Goal: Information Seeking & Learning: Learn about a topic

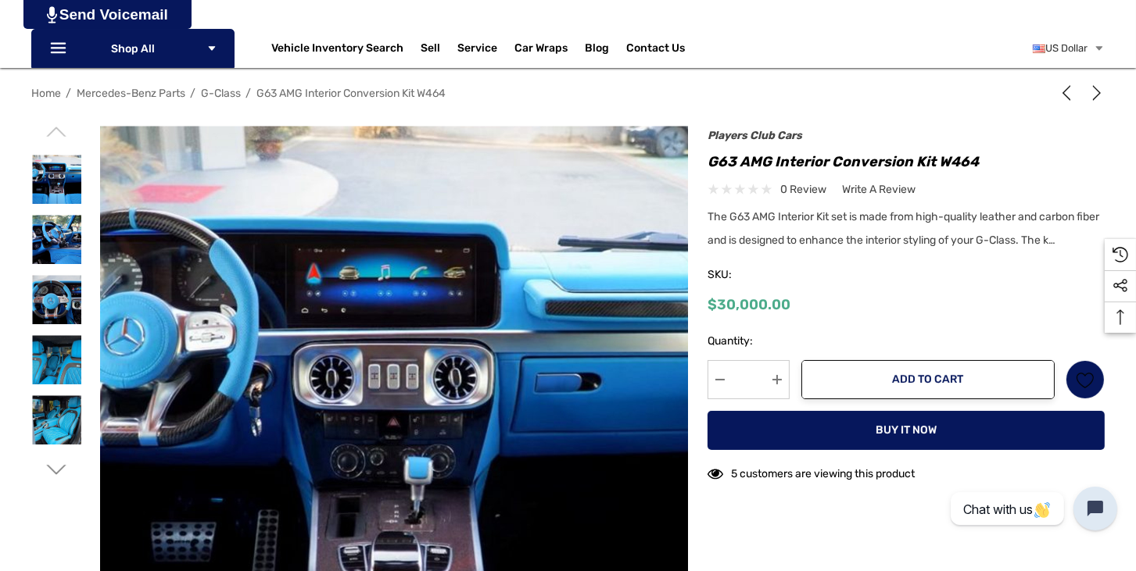
scroll to position [178, 0]
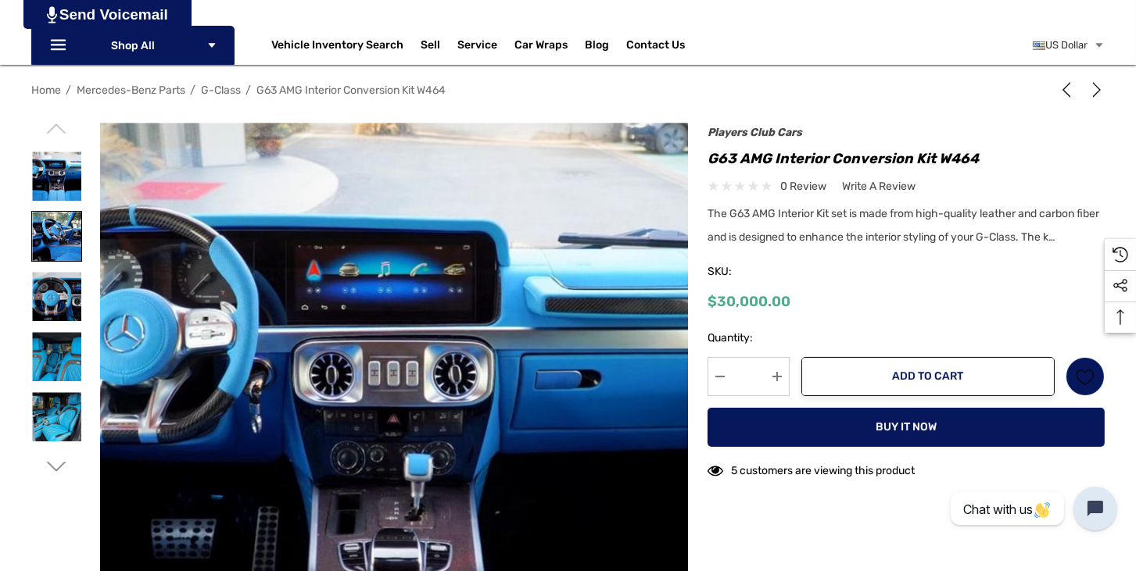
click at [66, 245] on img at bounding box center [56, 236] width 49 height 49
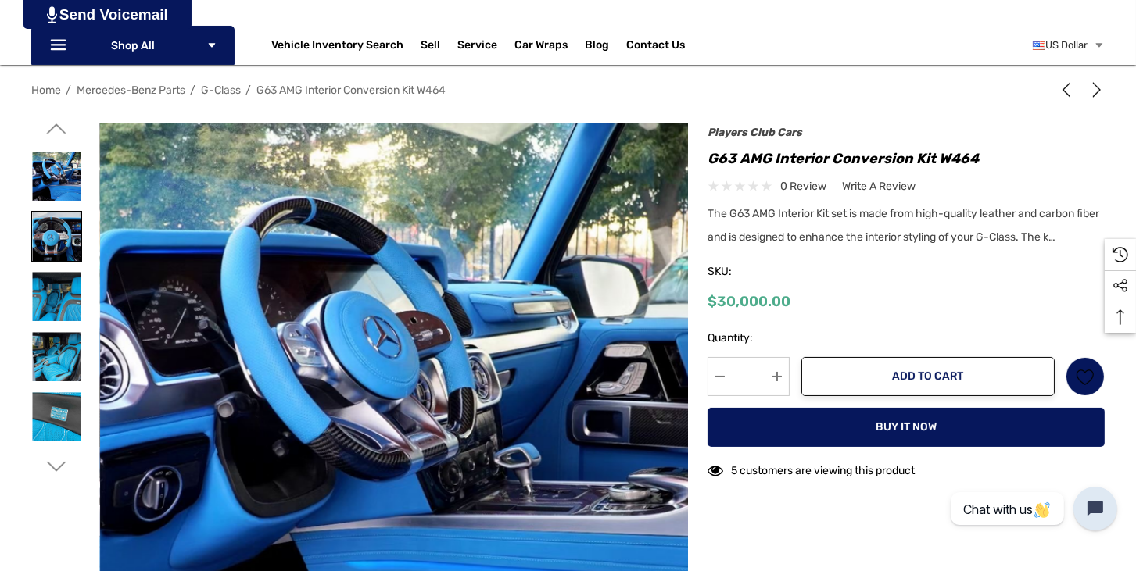
click at [66, 245] on img at bounding box center [56, 236] width 49 height 49
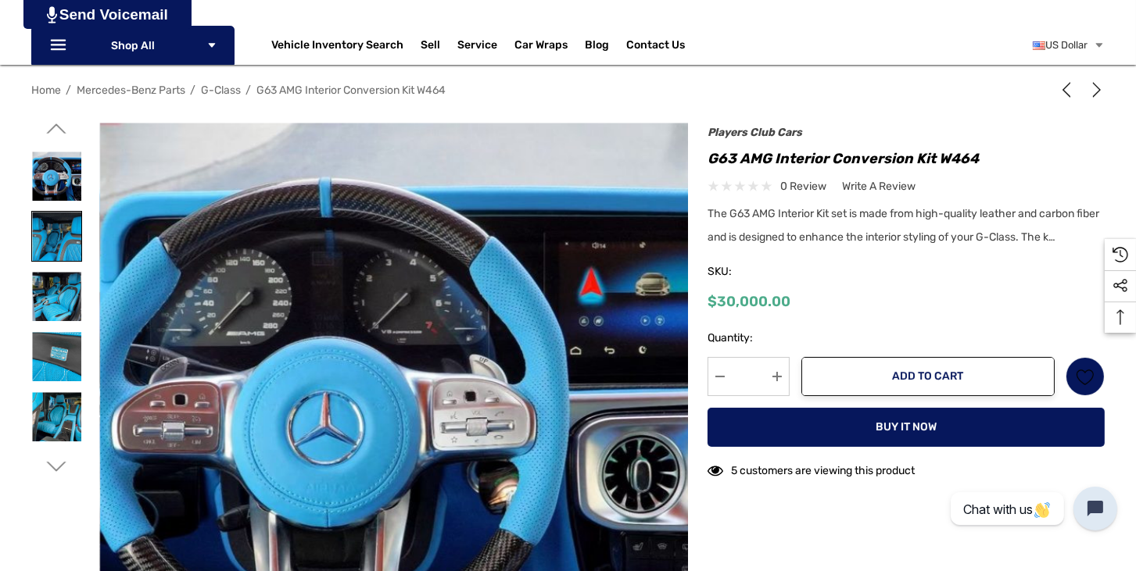
click at [68, 258] on img at bounding box center [56, 236] width 49 height 49
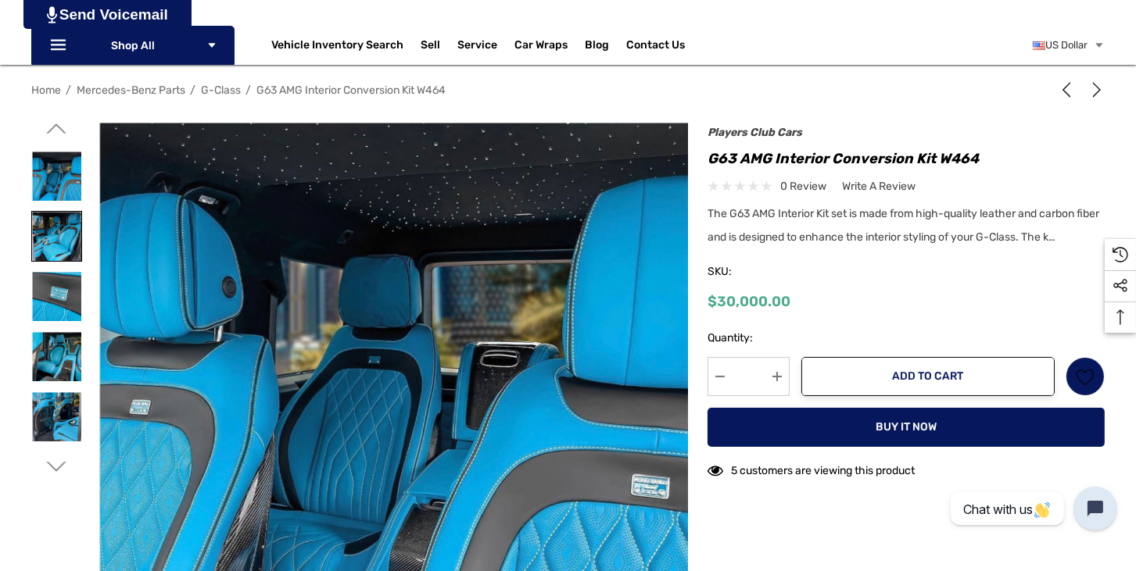
click at [70, 260] on img at bounding box center [56, 236] width 49 height 49
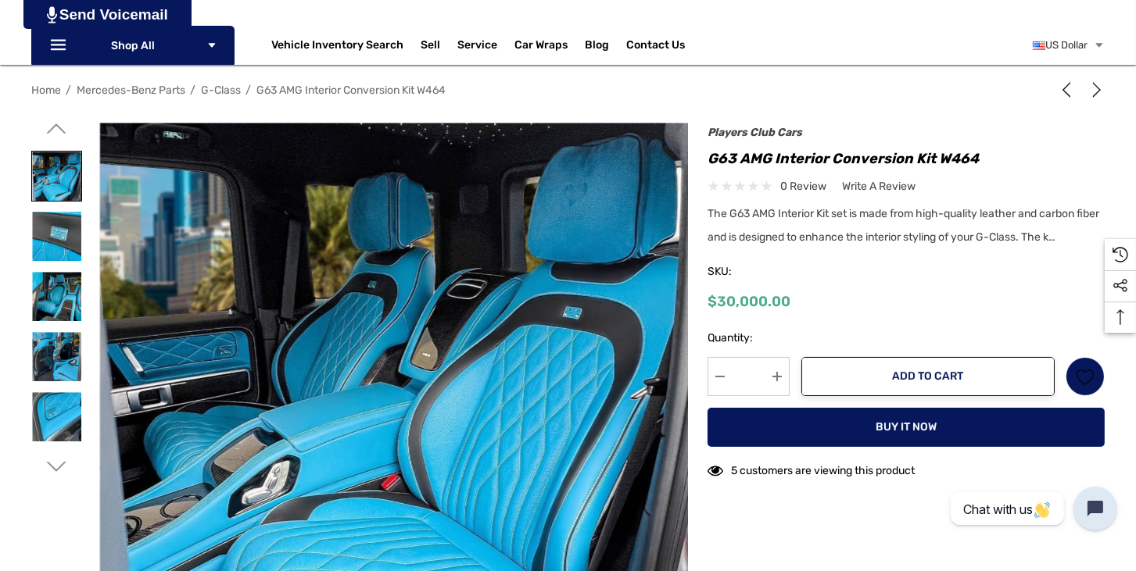
click at [70, 260] on img at bounding box center [56, 236] width 49 height 49
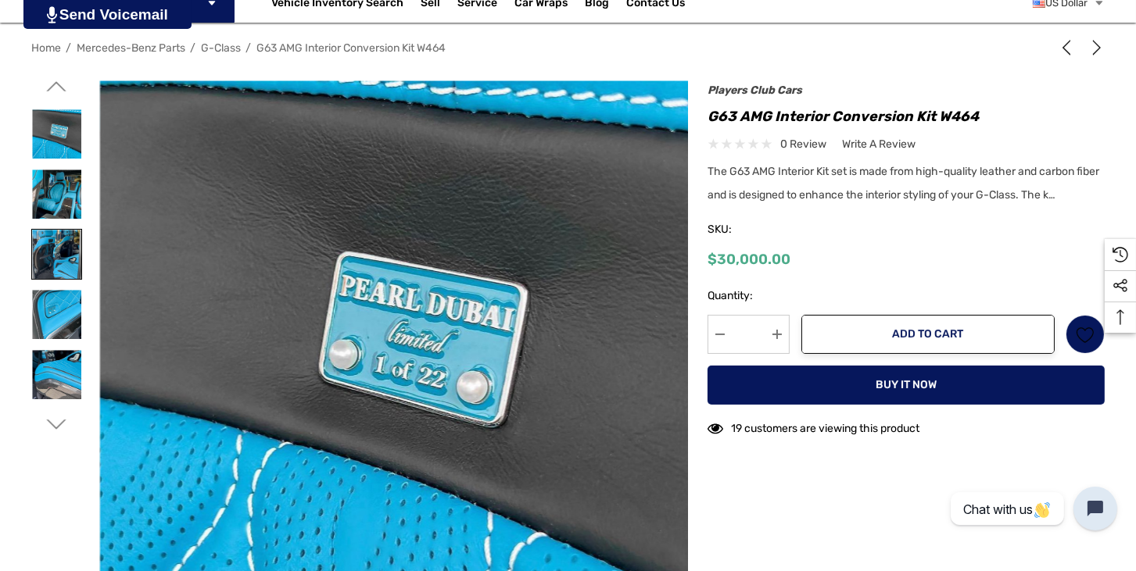
scroll to position [223, 0]
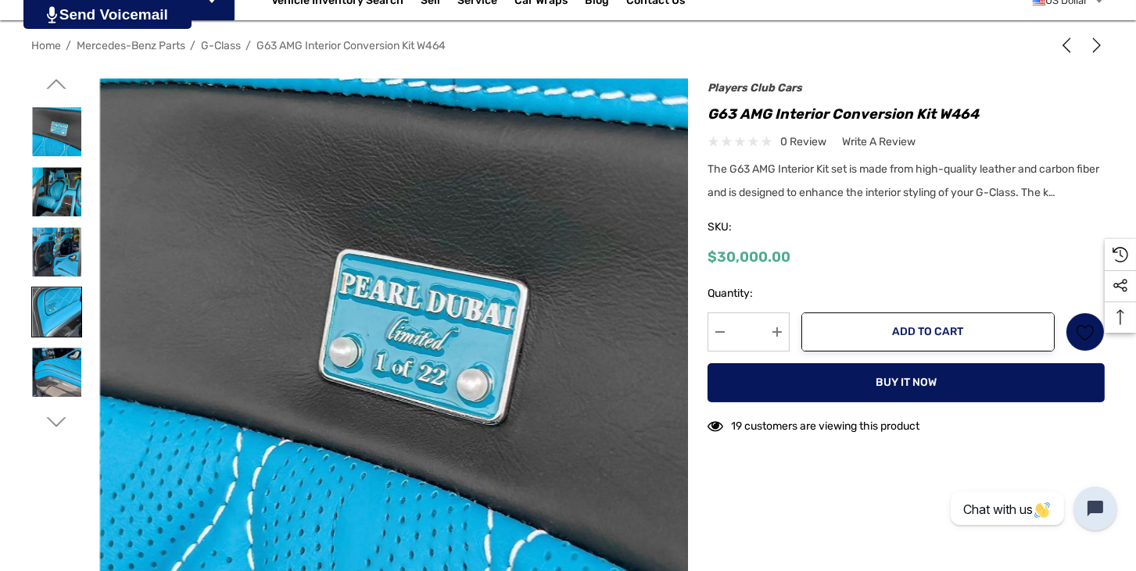
click at [44, 308] on img at bounding box center [56, 312] width 49 height 49
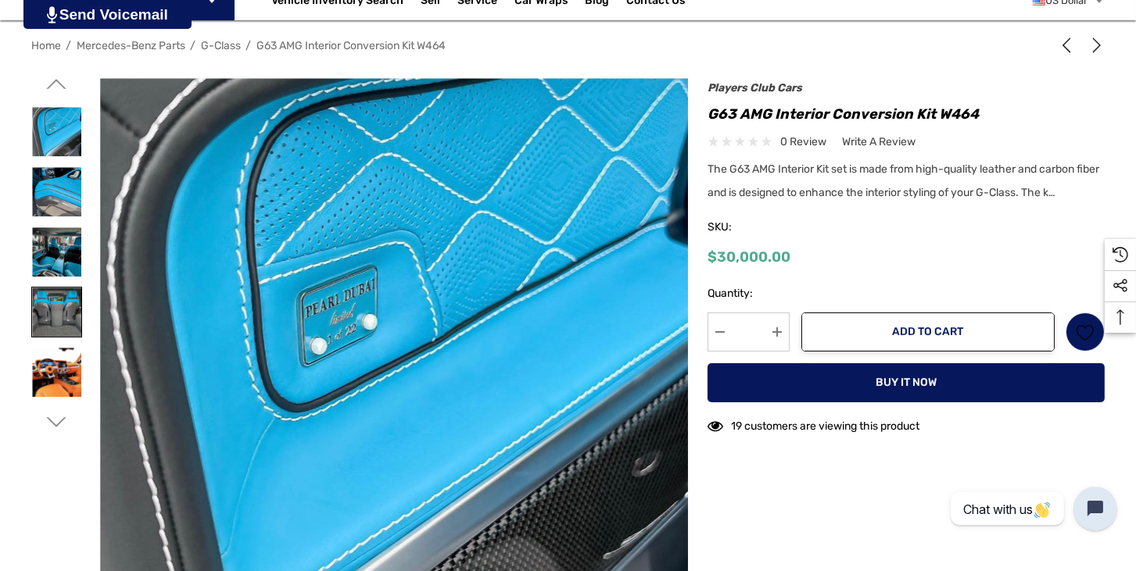
click at [44, 310] on img at bounding box center [56, 312] width 49 height 49
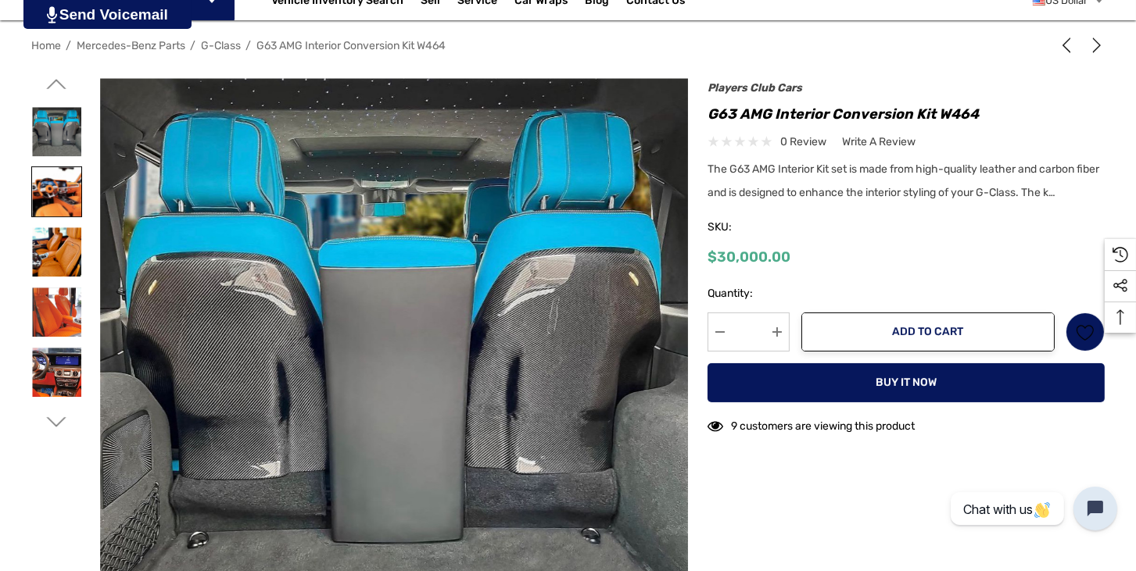
click at [69, 192] on img at bounding box center [56, 191] width 49 height 49
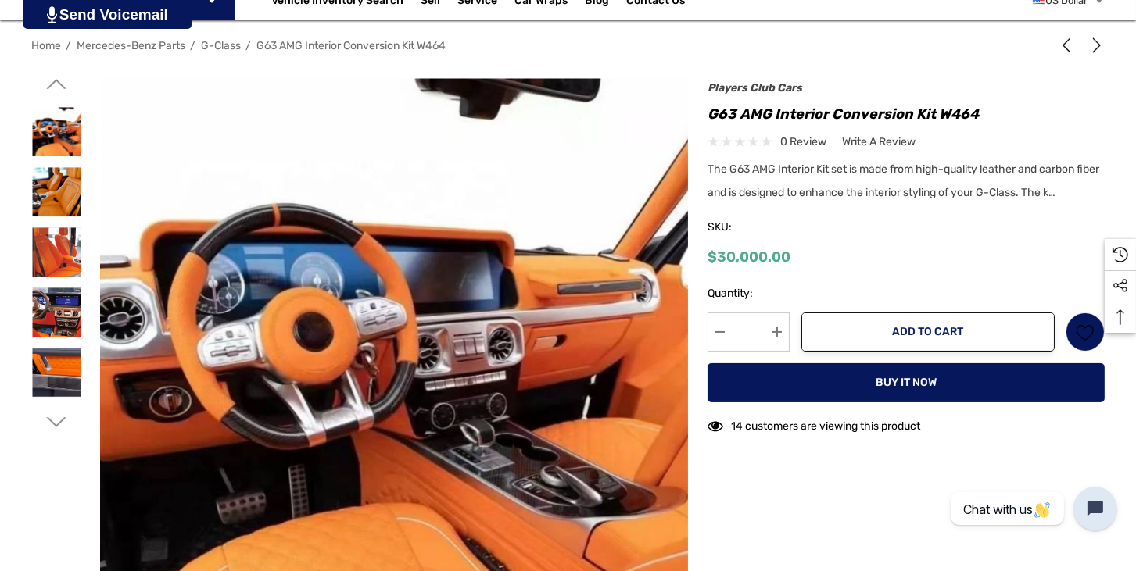
click at [1062, 234] on div "Players Club Cars G63 AMG Interior Conversion Kit W464 0 review Write a Review ×" at bounding box center [905, 181] width 397 height 191
click at [59, 195] on img at bounding box center [56, 191] width 49 height 49
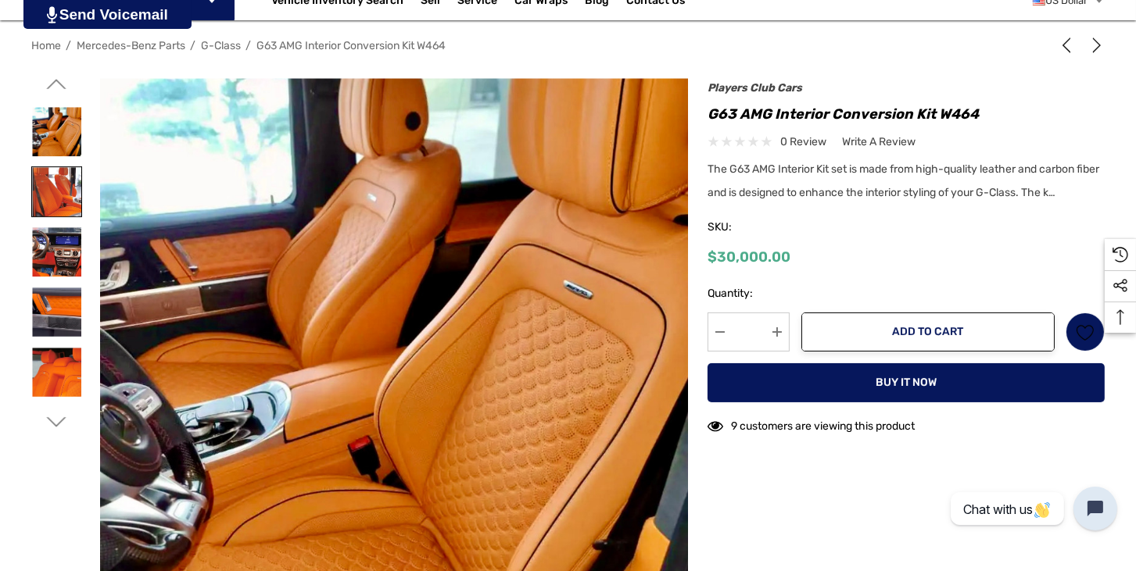
click at [70, 202] on img at bounding box center [56, 191] width 49 height 49
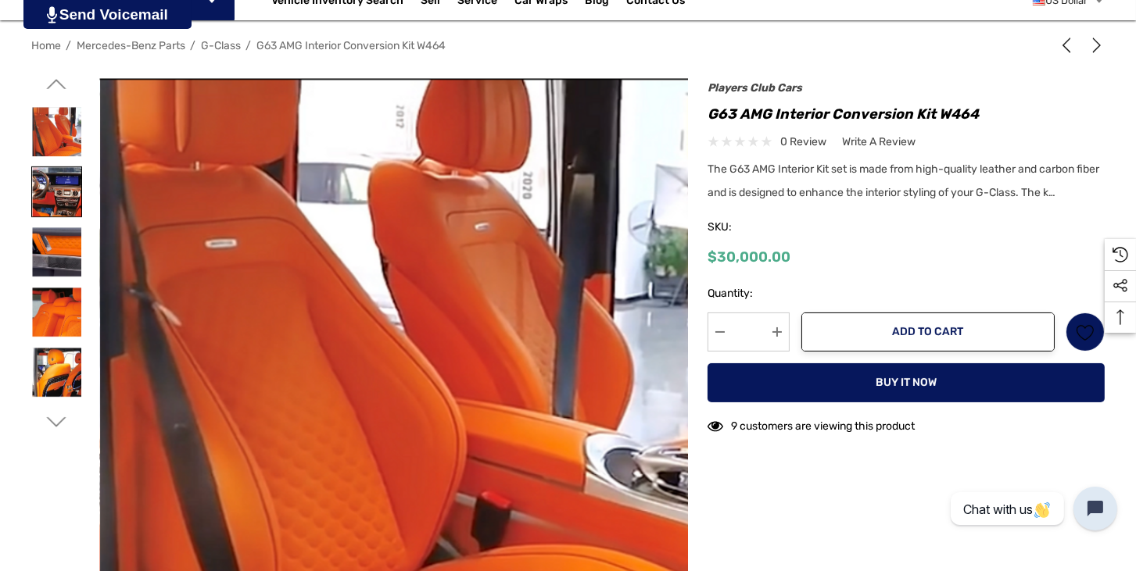
click at [69, 209] on img at bounding box center [56, 191] width 49 height 49
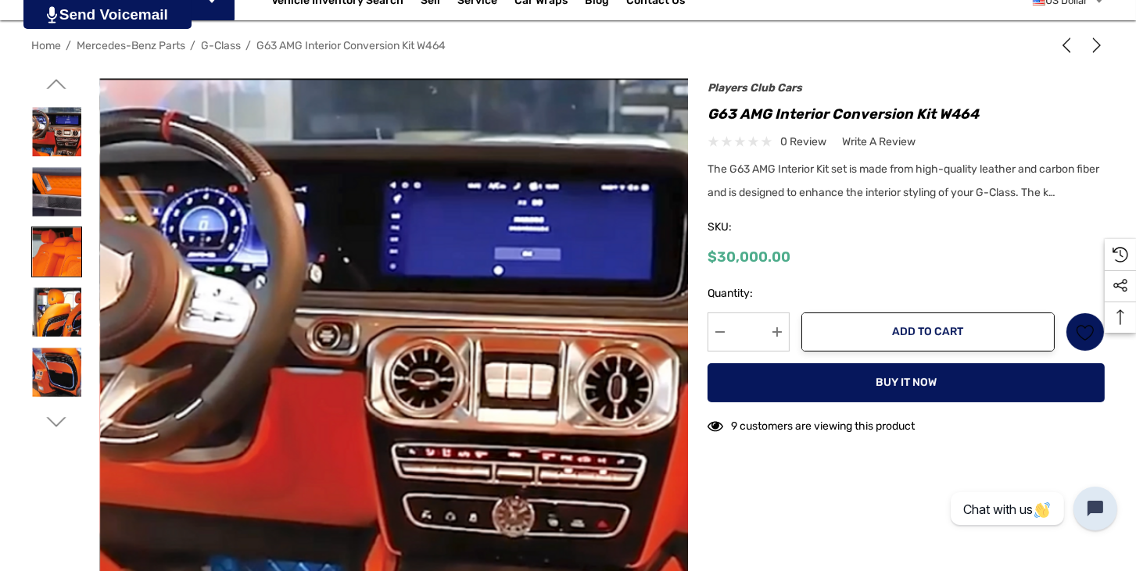
click at [64, 227] on img at bounding box center [56, 251] width 49 height 49
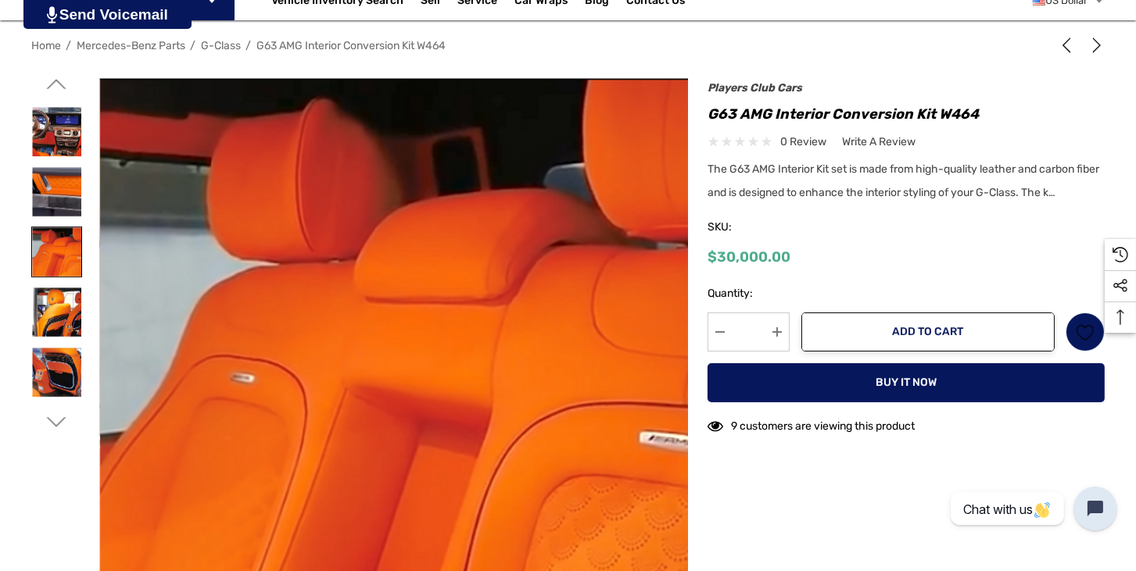
click at [70, 276] on link at bounding box center [56, 252] width 51 height 51
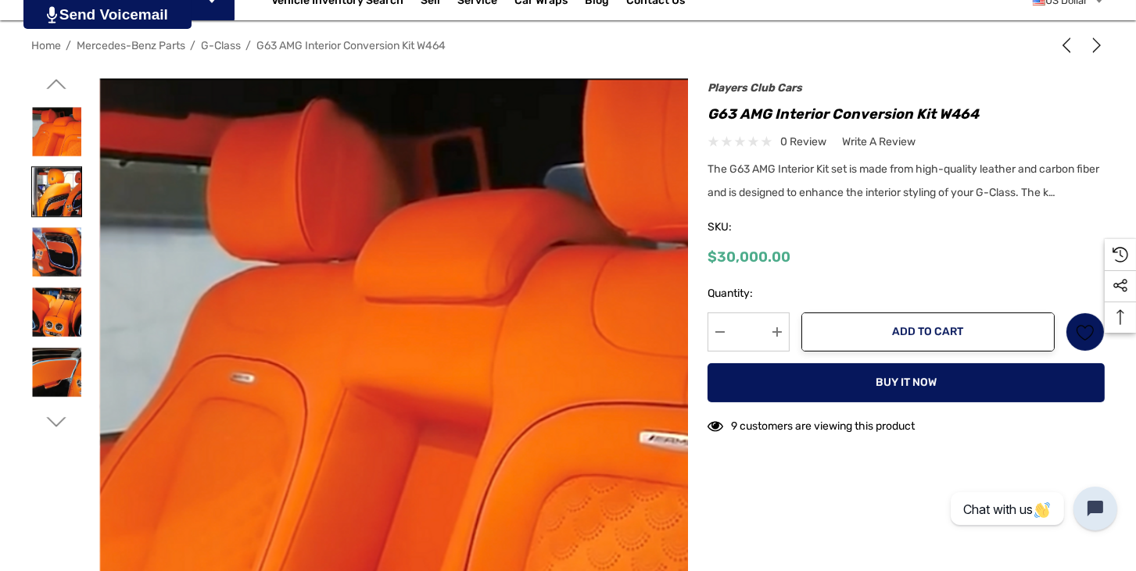
click at [63, 198] on img at bounding box center [56, 191] width 49 height 49
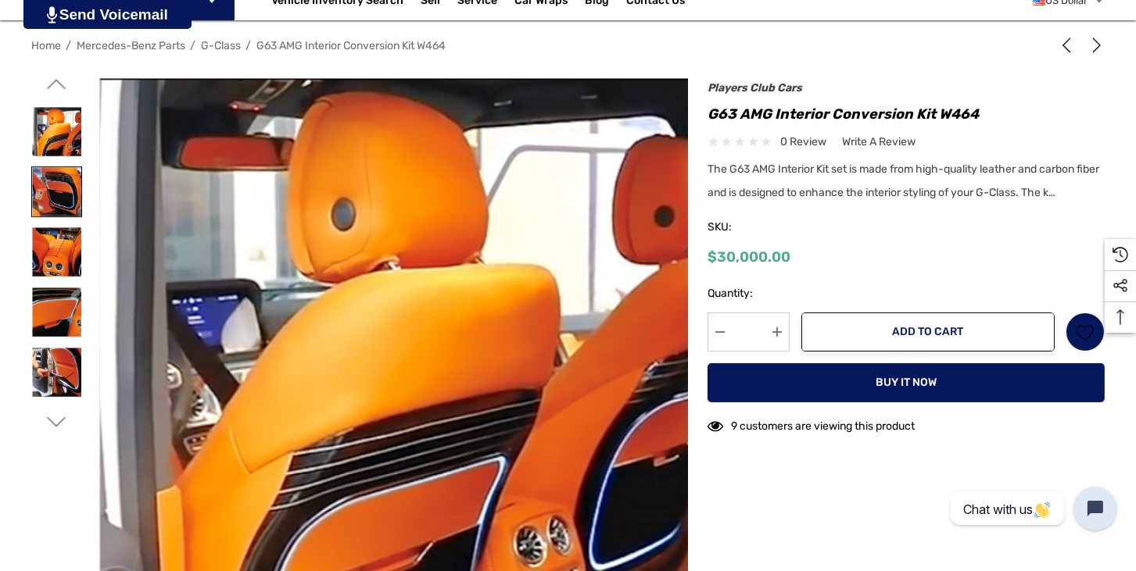
click at [62, 201] on img at bounding box center [56, 191] width 49 height 49
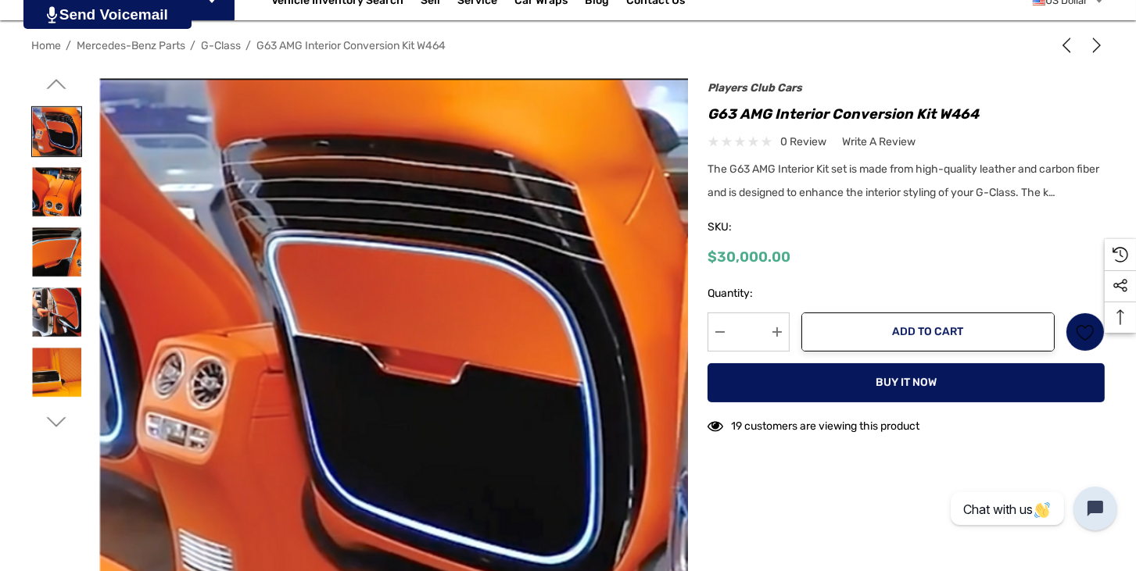
click at [62, 201] on img at bounding box center [56, 191] width 49 height 49
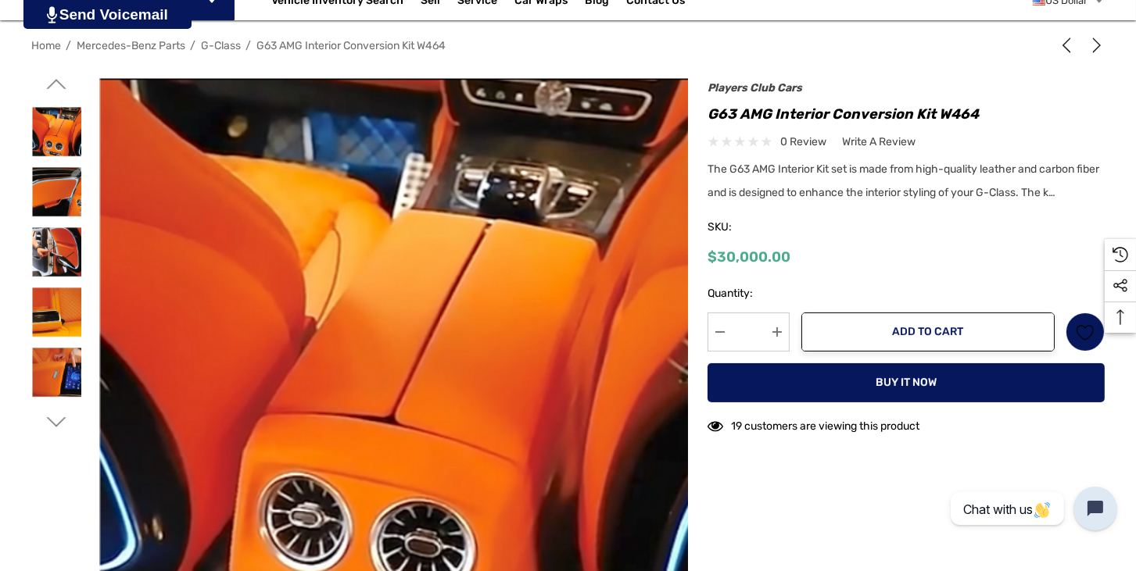
click at [62, 201] on img at bounding box center [56, 191] width 49 height 49
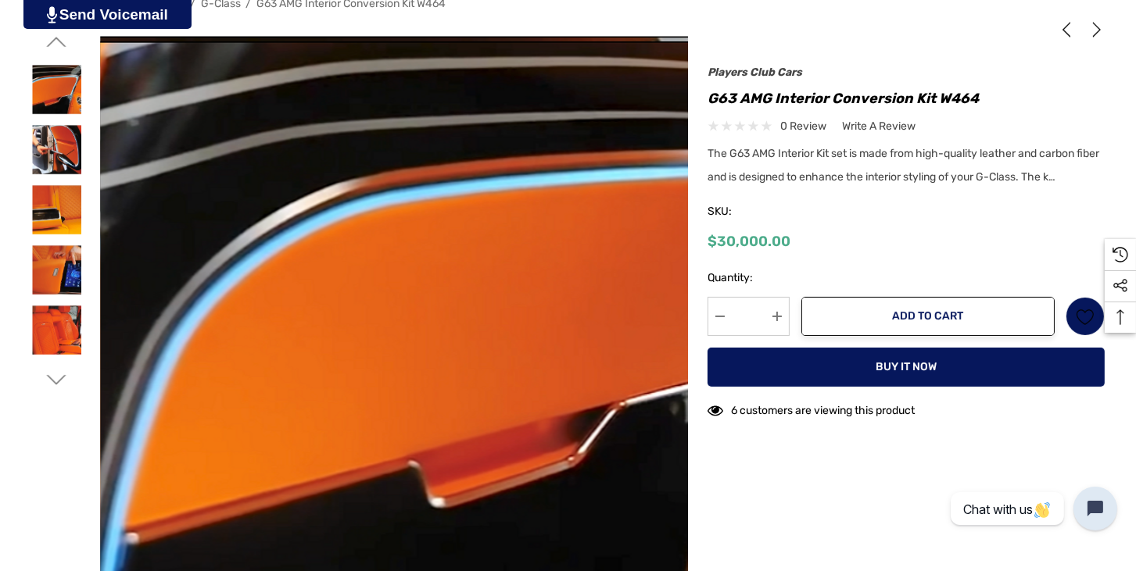
scroll to position [267, 0]
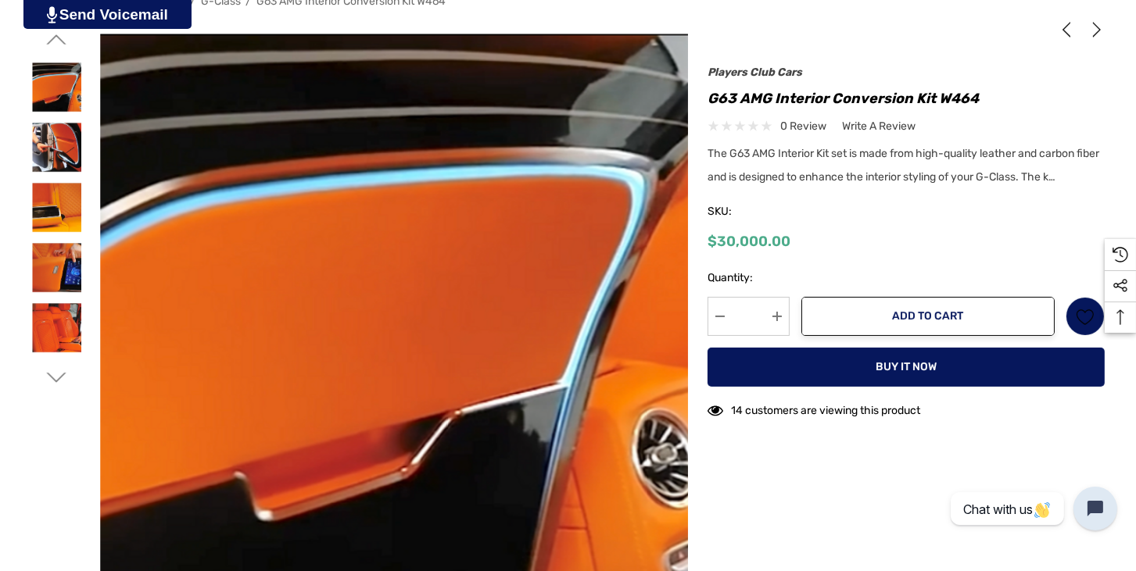
click at [63, 179] on div at bounding box center [56, 207] width 51 height 60
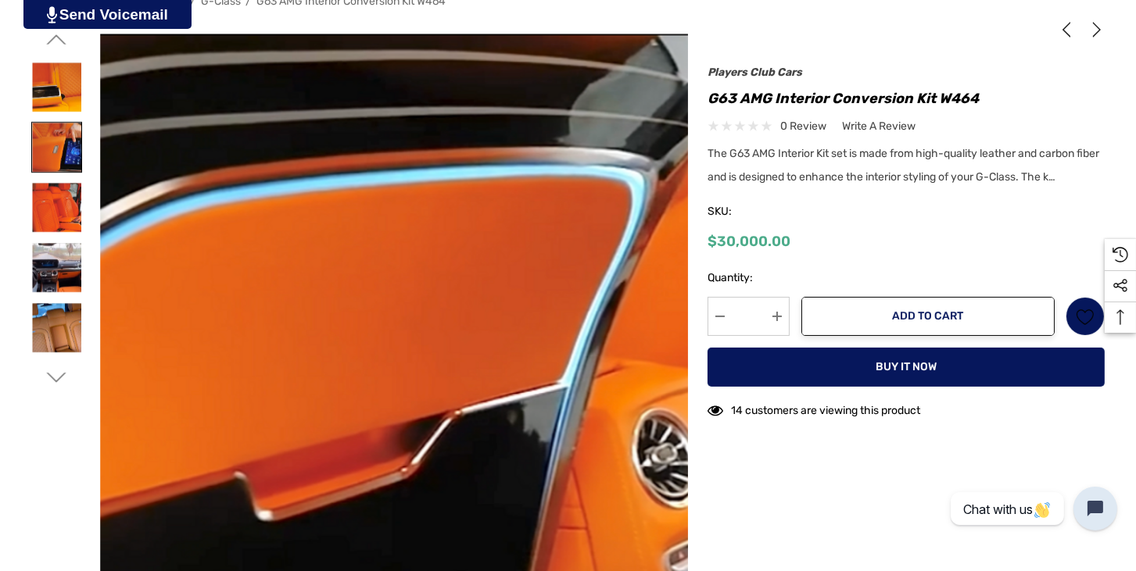
click at [56, 154] on img at bounding box center [56, 147] width 49 height 49
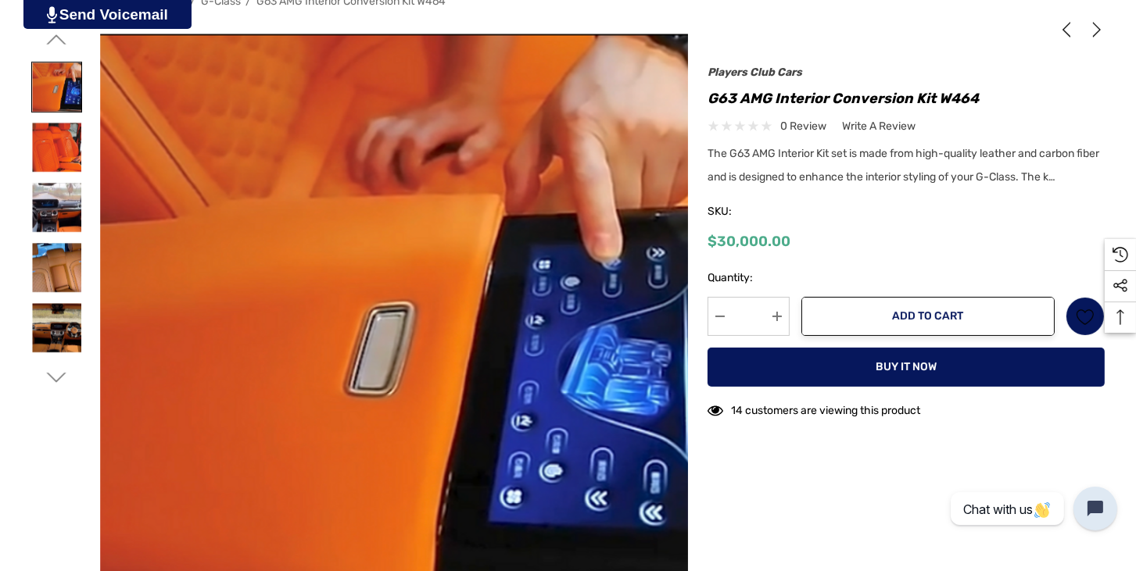
click at [56, 154] on img at bounding box center [56, 147] width 49 height 49
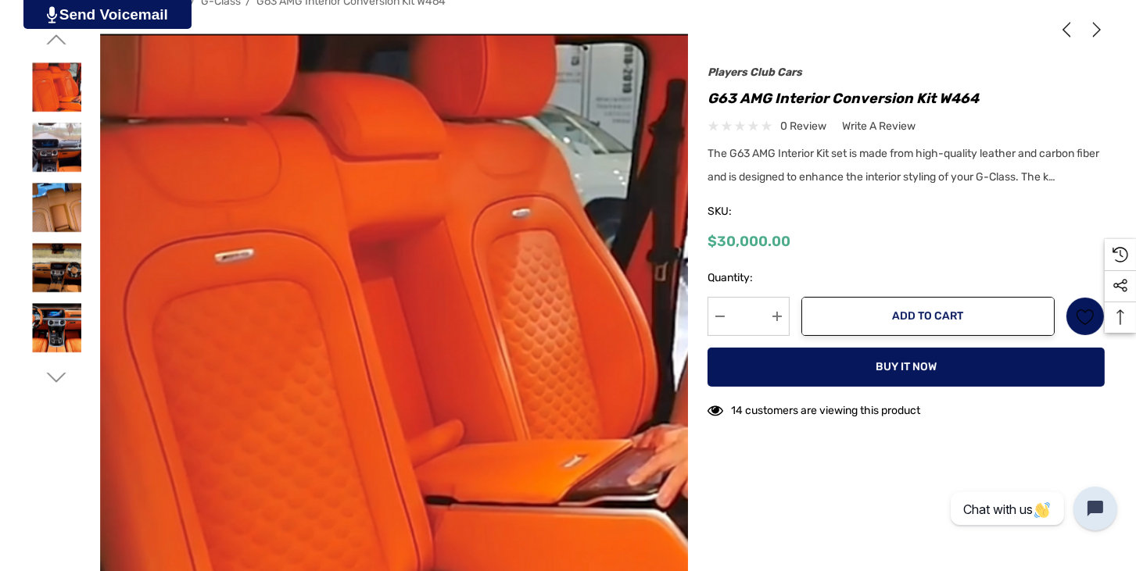
click at [56, 154] on img at bounding box center [56, 147] width 49 height 49
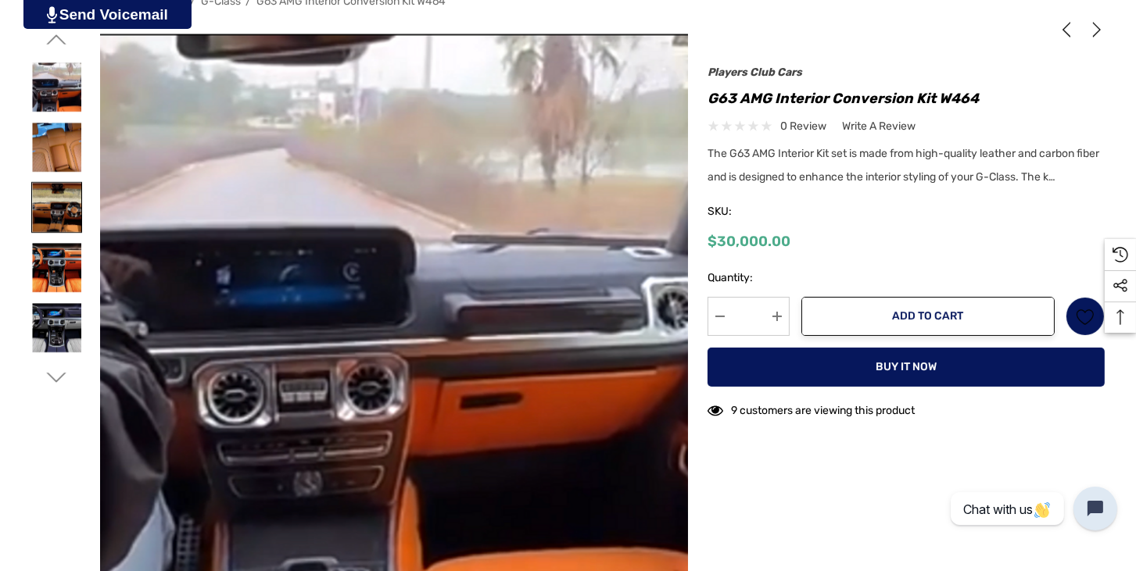
click at [65, 202] on img at bounding box center [56, 207] width 49 height 49
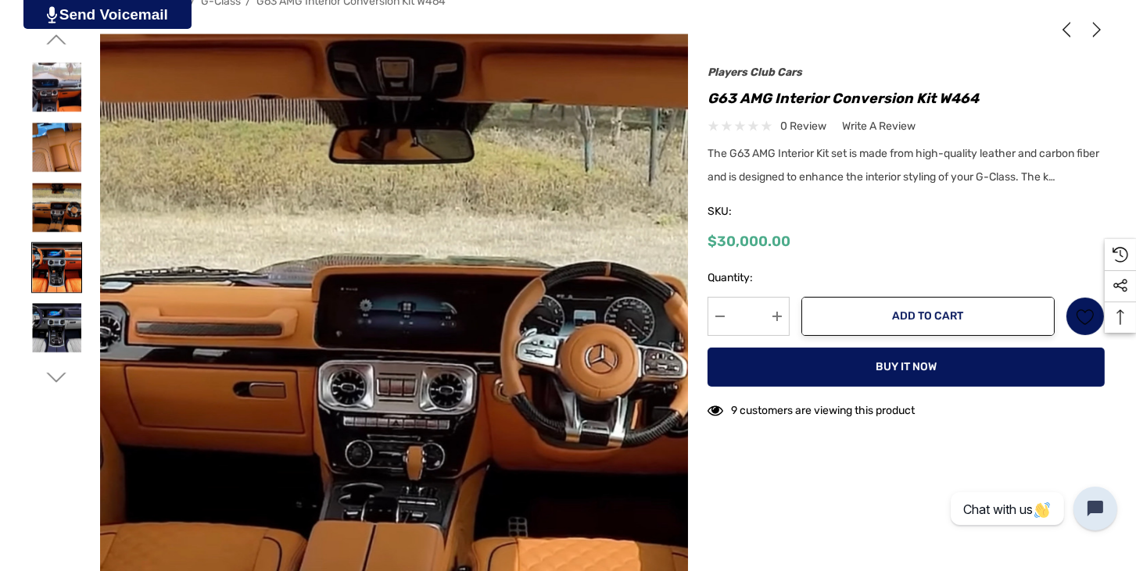
click at [68, 249] on img at bounding box center [56, 267] width 49 height 49
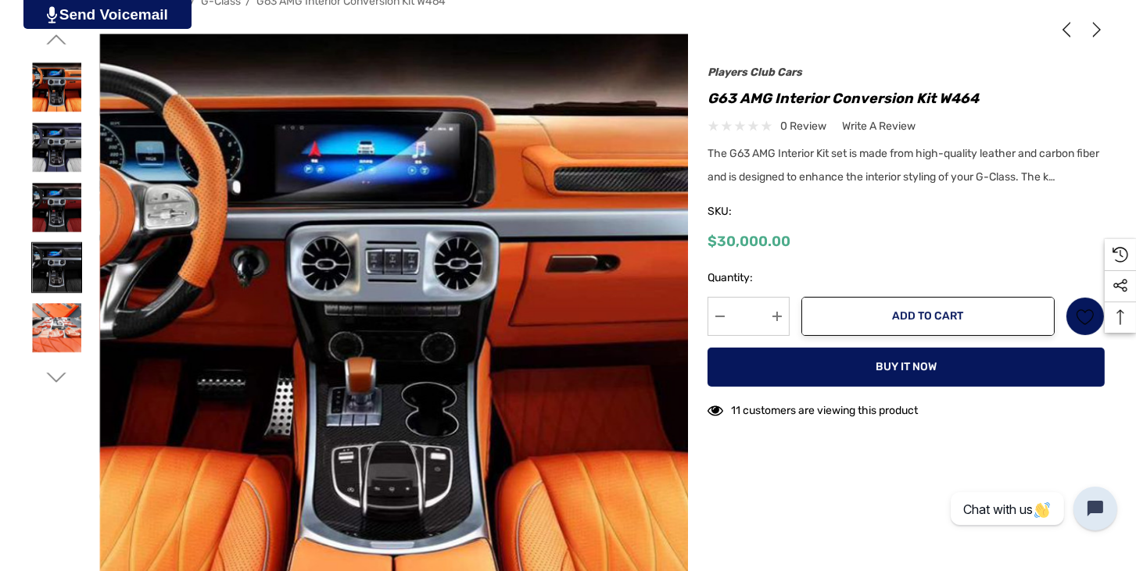
click at [46, 243] on img at bounding box center [56, 267] width 49 height 49
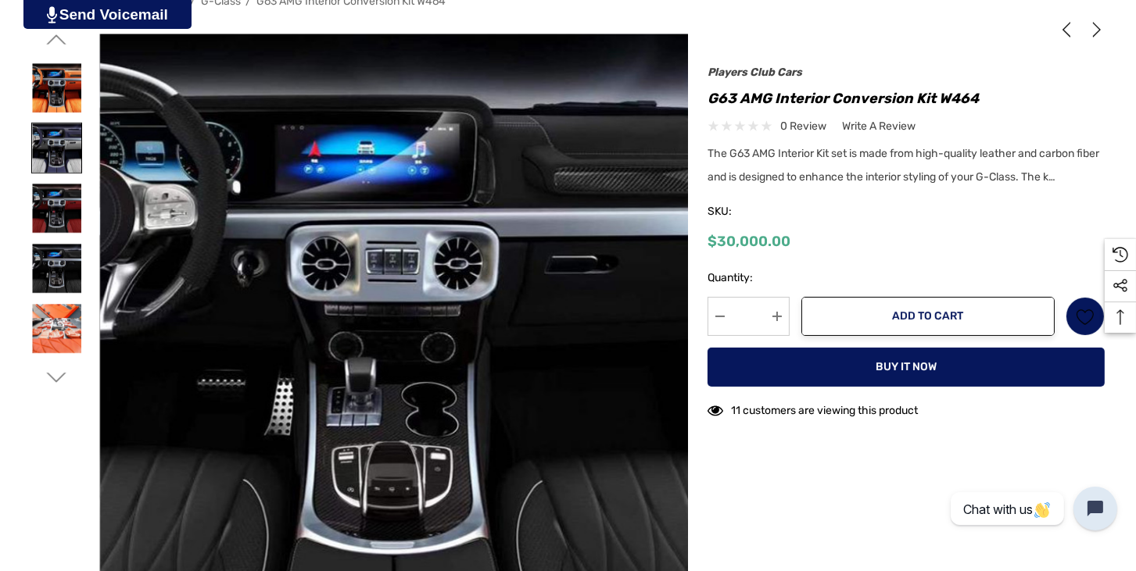
click at [47, 138] on img at bounding box center [56, 148] width 49 height 49
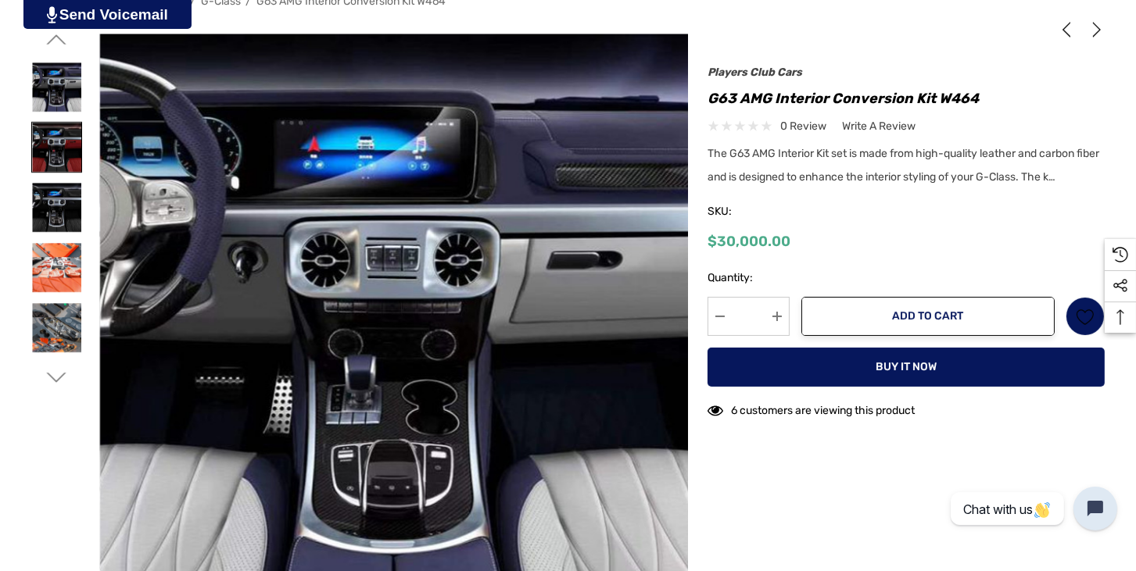
click at [53, 171] on link at bounding box center [56, 147] width 51 height 51
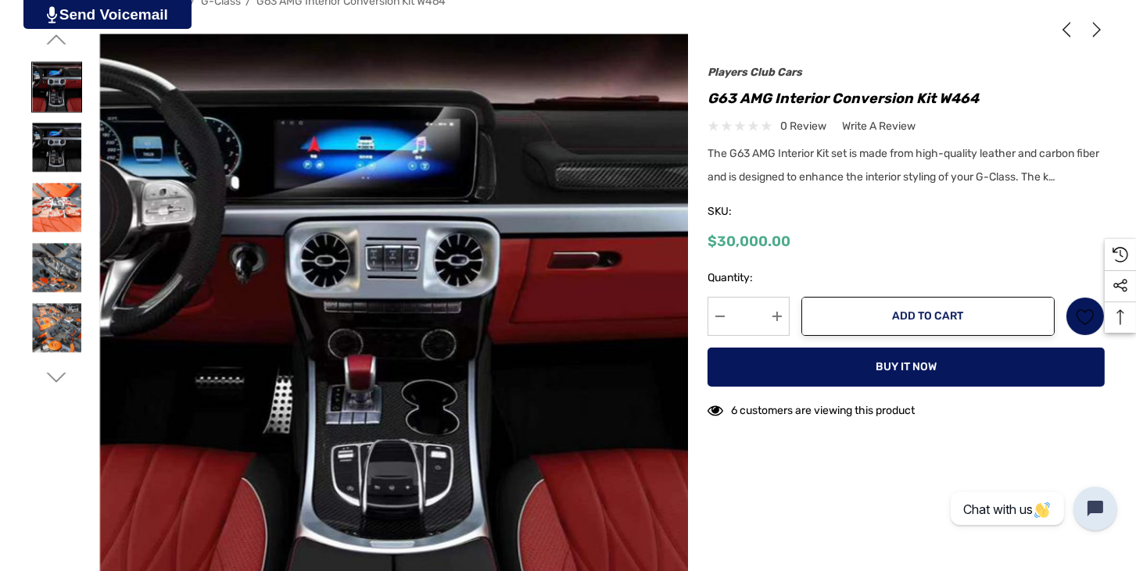
click at [53, 171] on link at bounding box center [56, 147] width 51 height 51
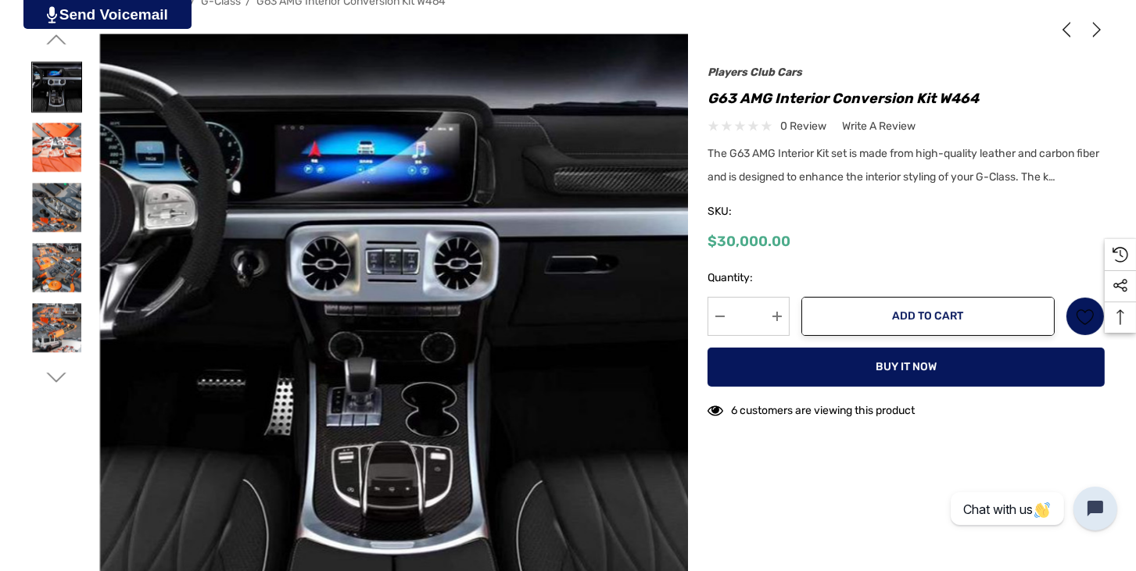
click at [71, 109] on img at bounding box center [56, 87] width 49 height 49
click at [64, 132] on img at bounding box center [56, 147] width 49 height 49
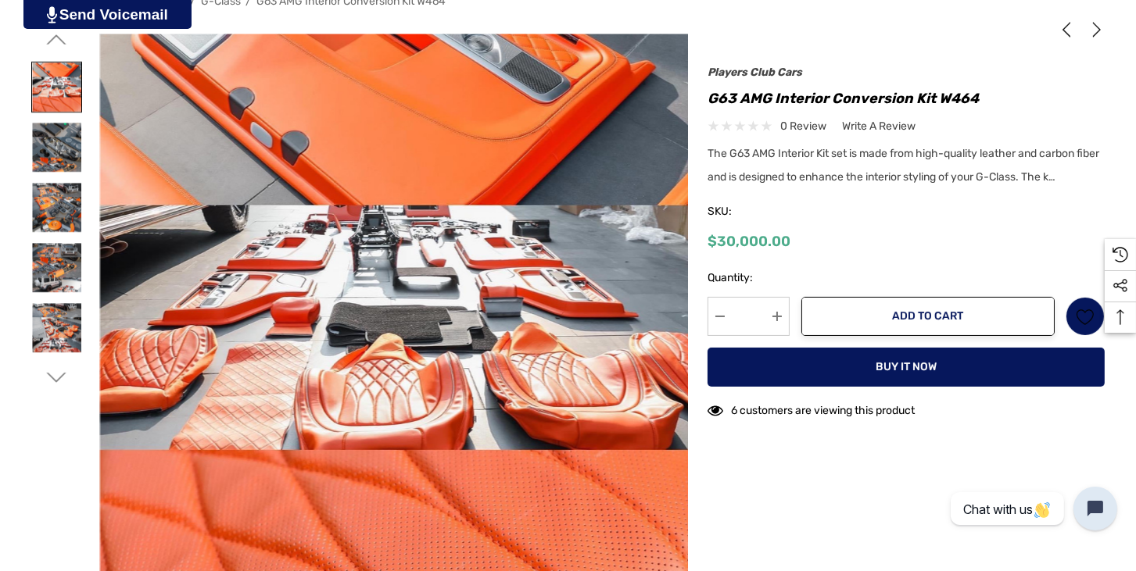
click at [64, 132] on img at bounding box center [56, 147] width 49 height 49
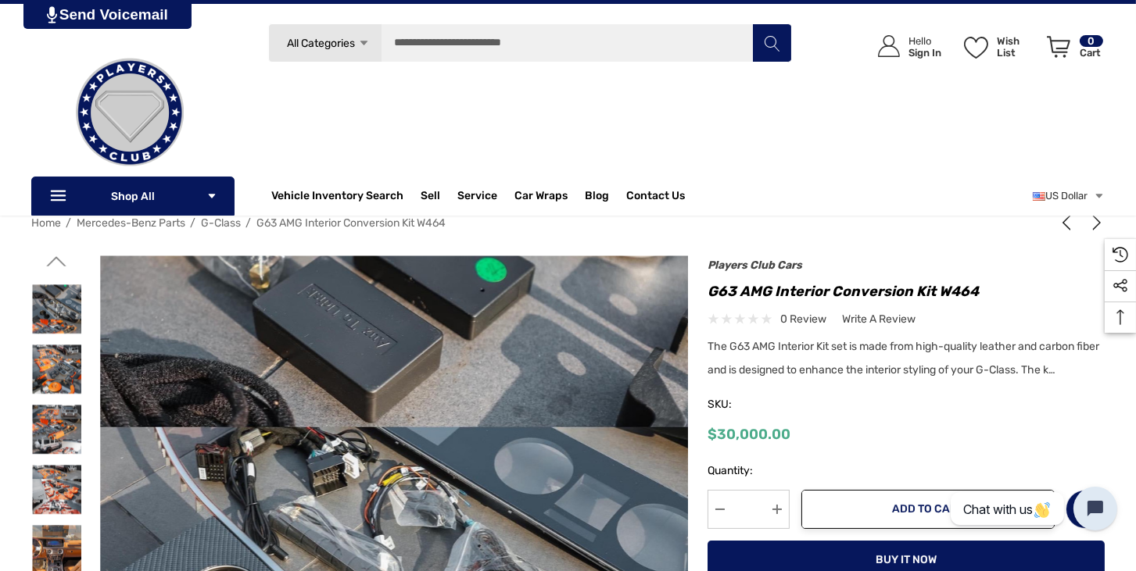
scroll to position [0, 0]
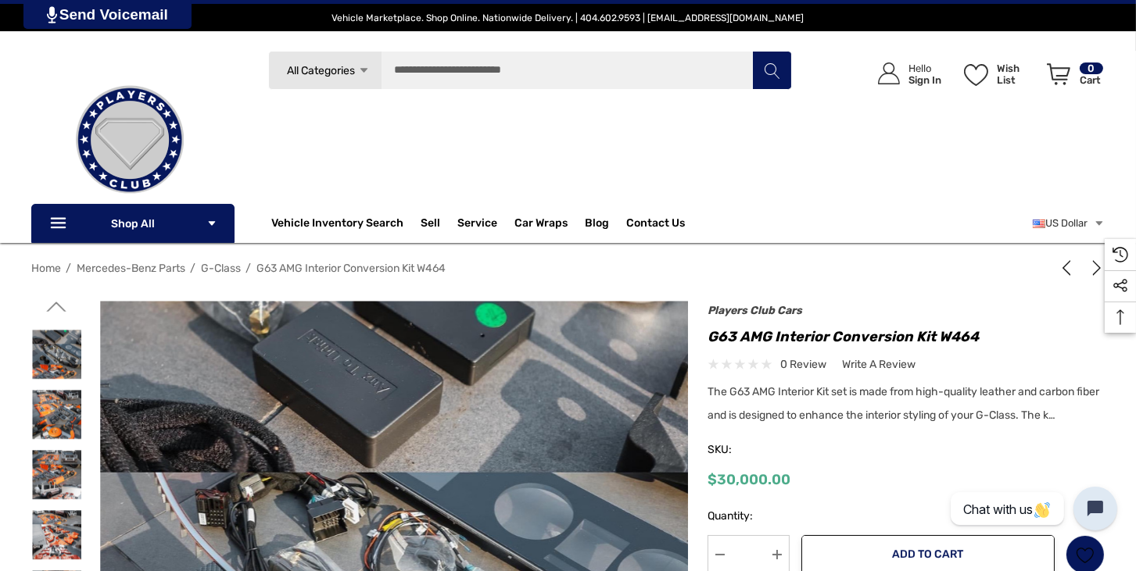
drag, startPoint x: 38, startPoint y: 313, endPoint x: 56, endPoint y: 306, distance: 19.3
click at [38, 313] on div at bounding box center [56, 478] width 51 height 354
click at [64, 304] on icon "Go to slide 7 of 9" at bounding box center [57, 307] width 20 height 20
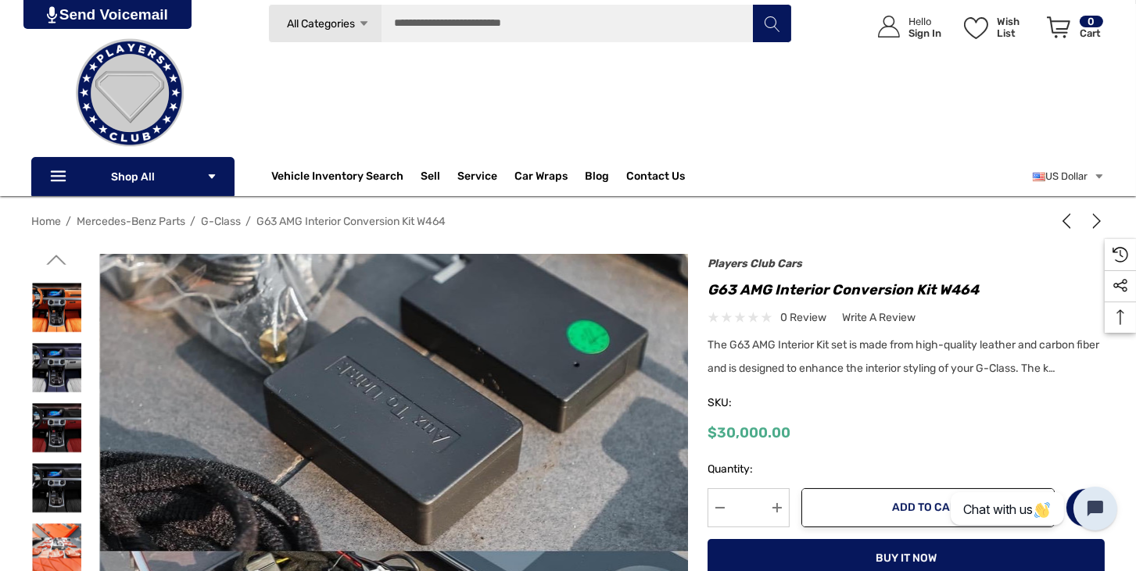
scroll to position [223, 0]
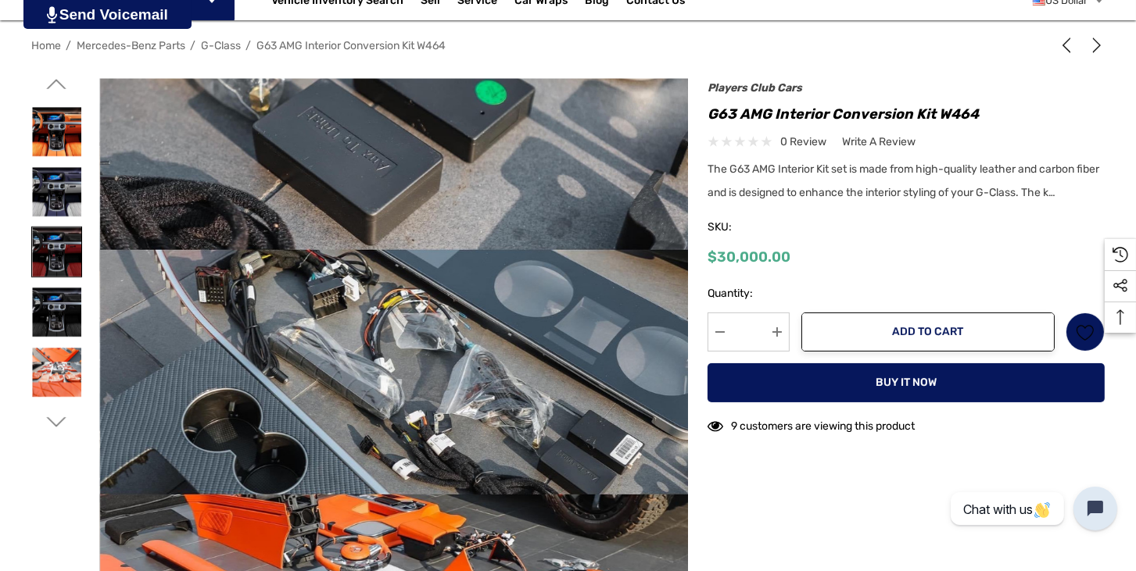
click at [59, 242] on img at bounding box center [56, 251] width 49 height 49
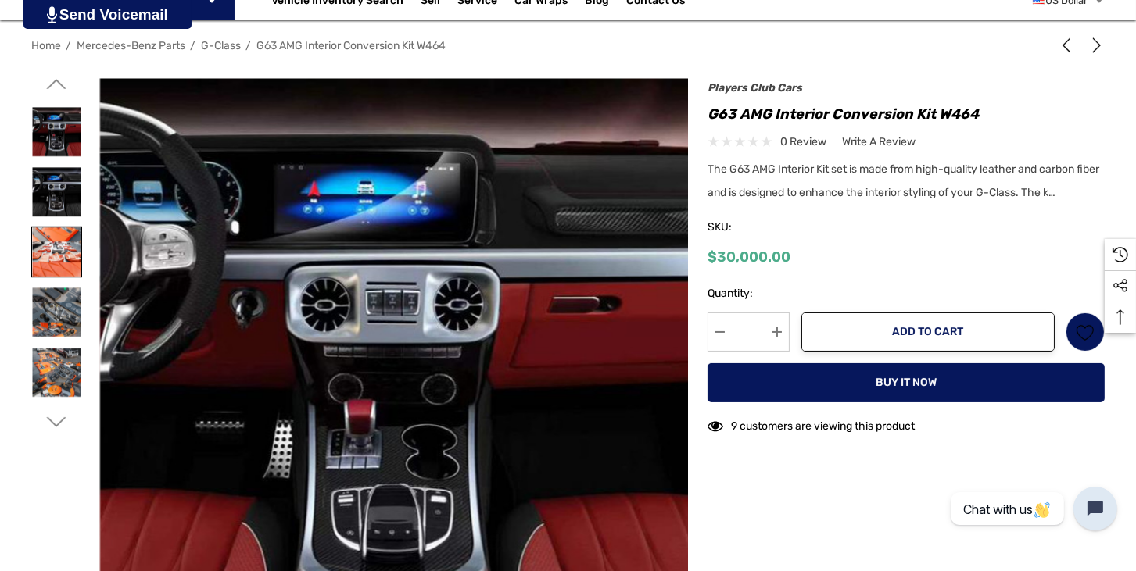
click at [59, 242] on img at bounding box center [56, 251] width 49 height 49
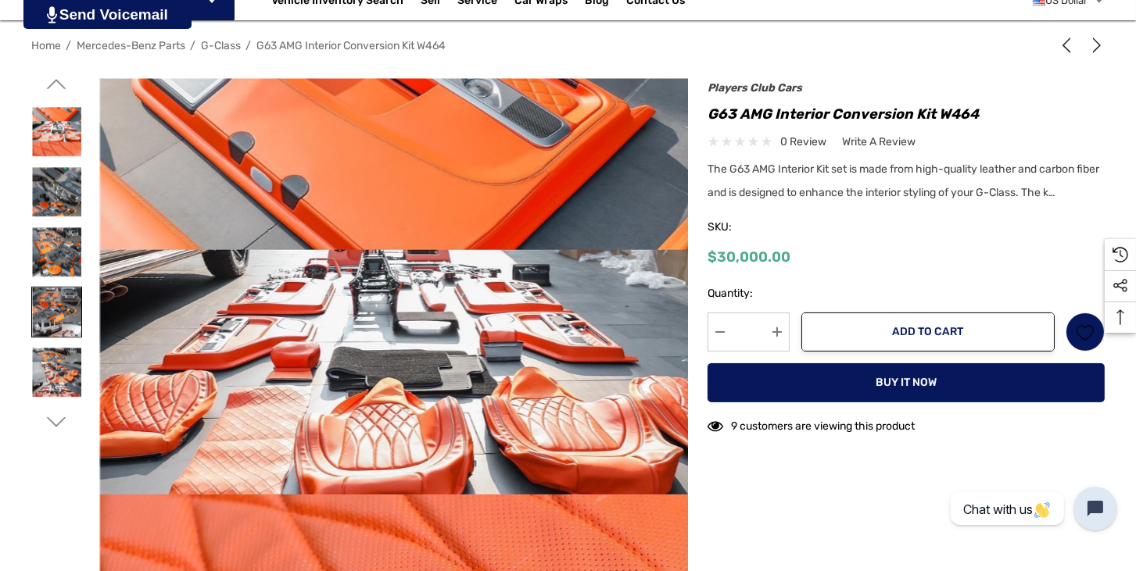
click at [51, 313] on img at bounding box center [56, 312] width 49 height 49
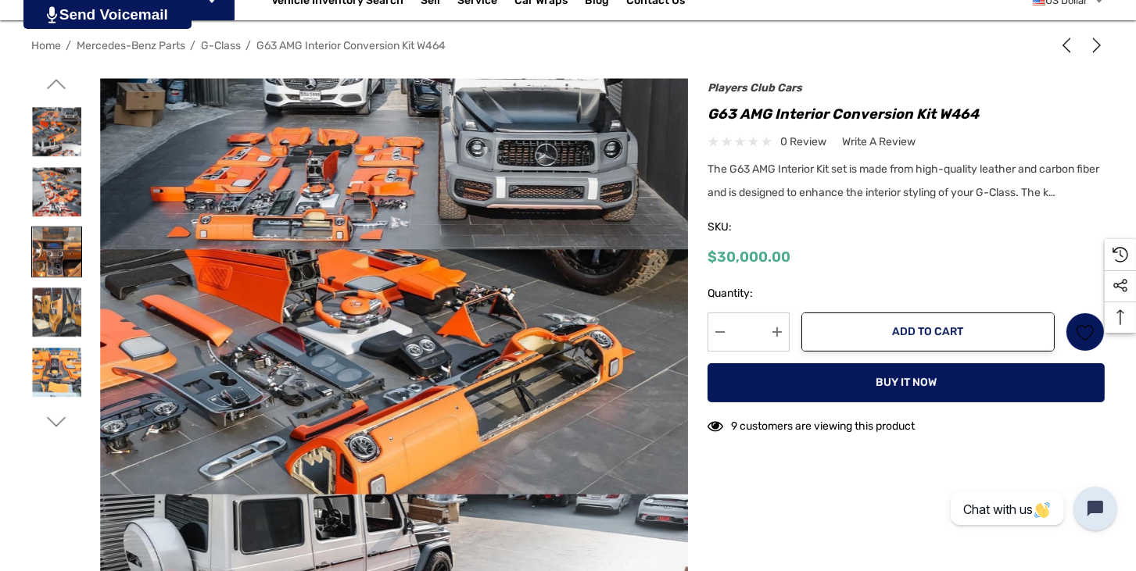
click at [41, 248] on img at bounding box center [56, 251] width 49 height 49
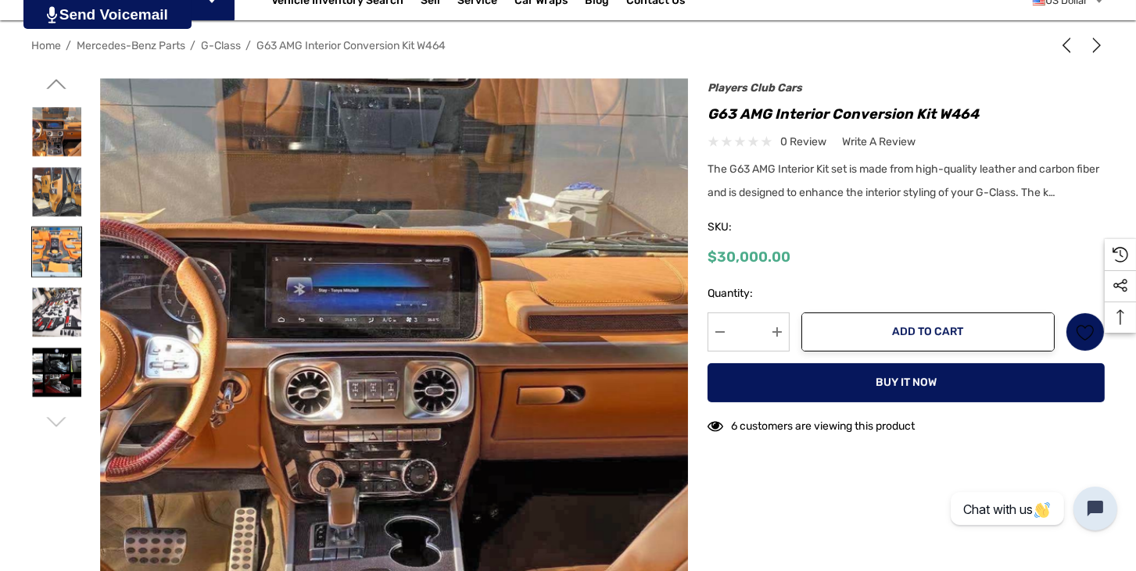
click at [60, 256] on img at bounding box center [56, 251] width 49 height 49
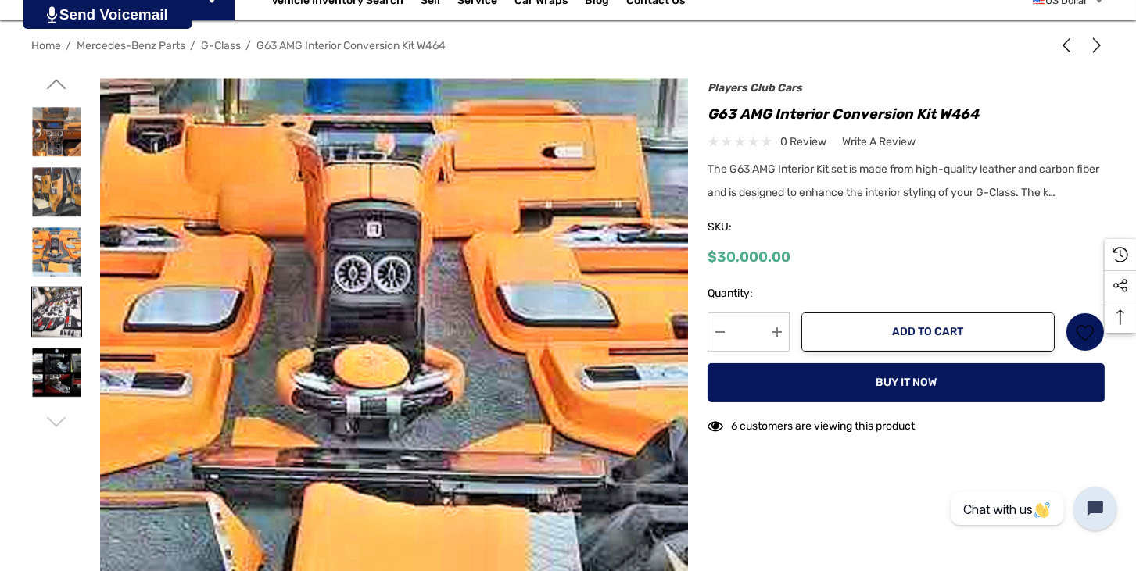
click at [63, 300] on img at bounding box center [56, 312] width 49 height 49
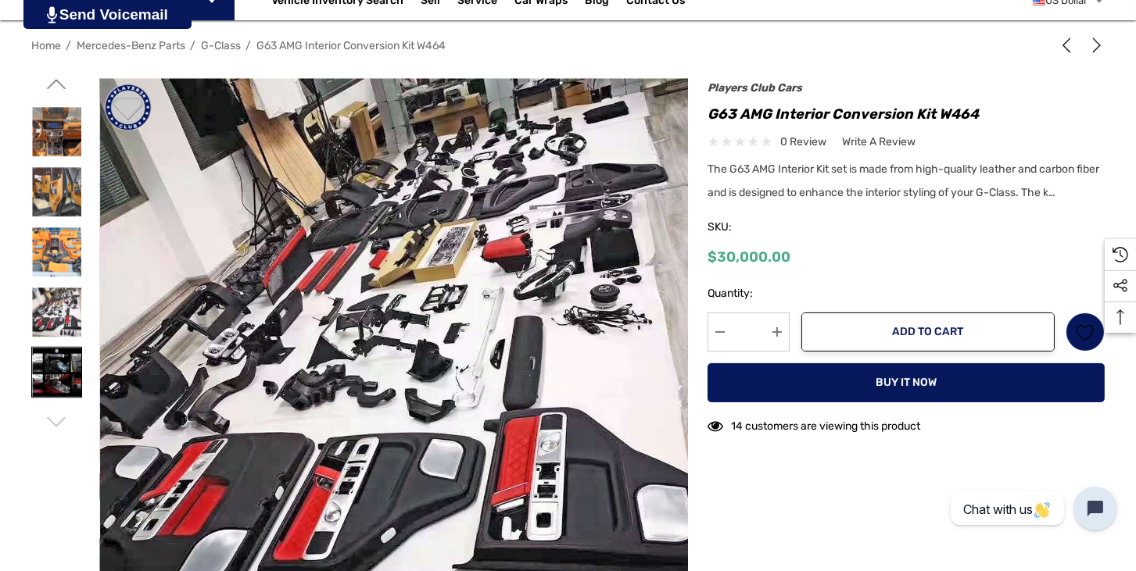
click at [52, 356] on img at bounding box center [56, 372] width 49 height 49
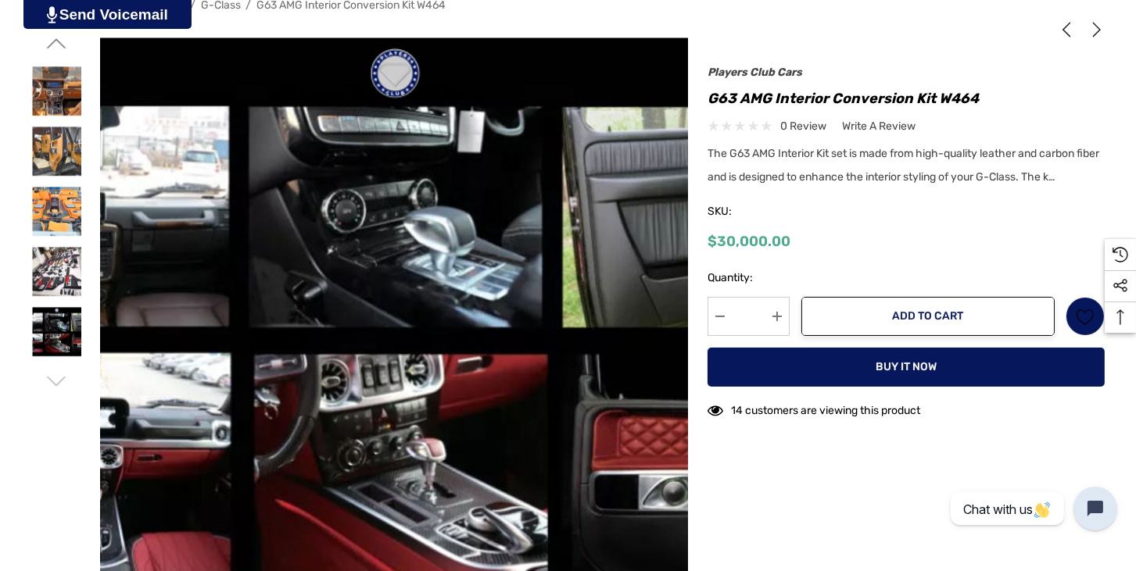
scroll to position [267, 0]
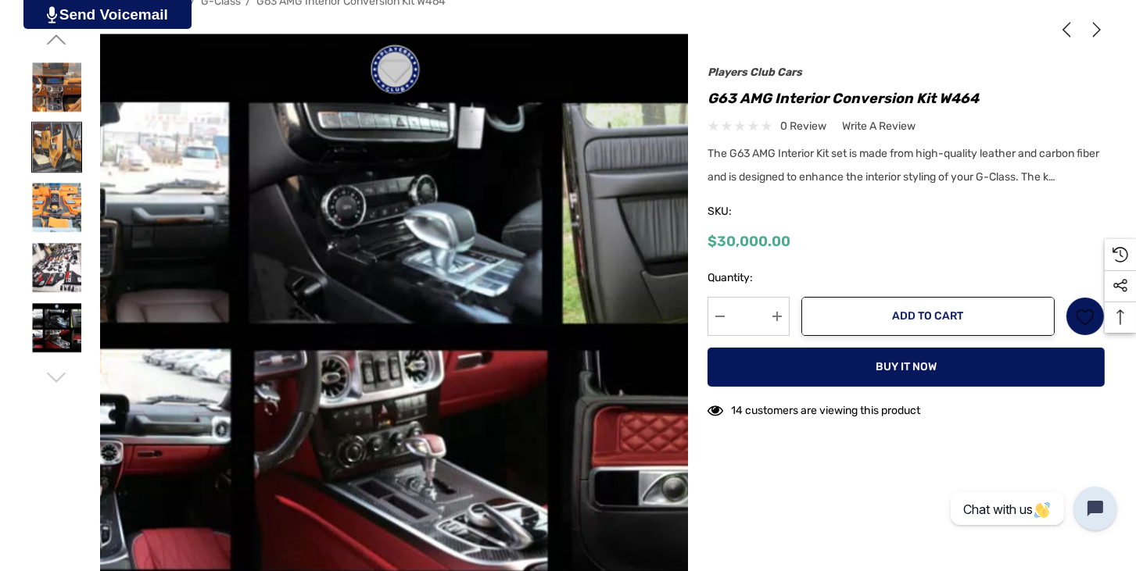
click at [39, 138] on img at bounding box center [56, 147] width 49 height 49
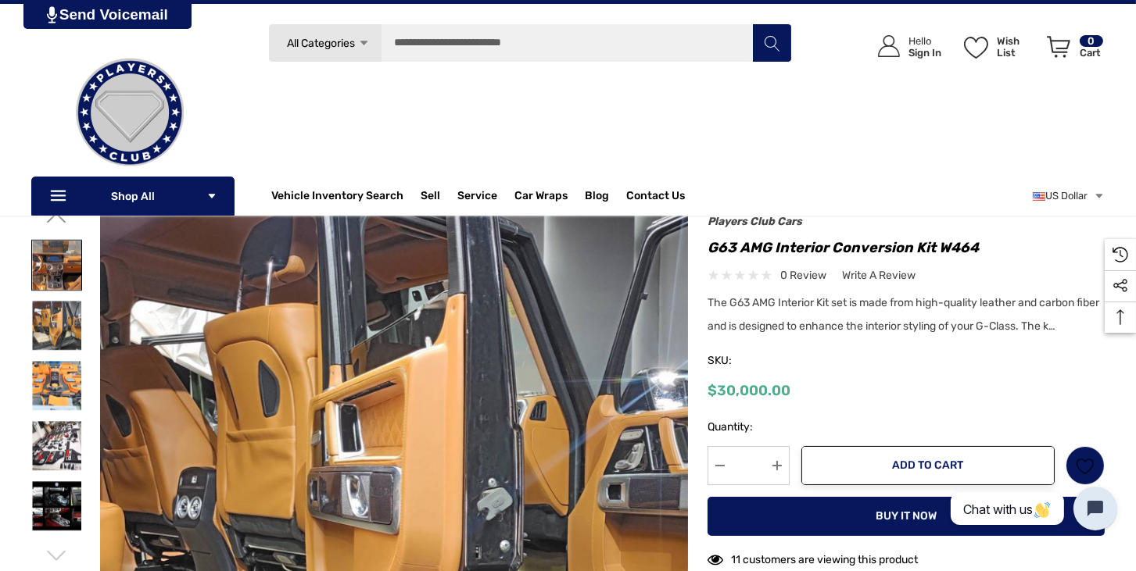
click at [60, 267] on img at bounding box center [56, 265] width 49 height 49
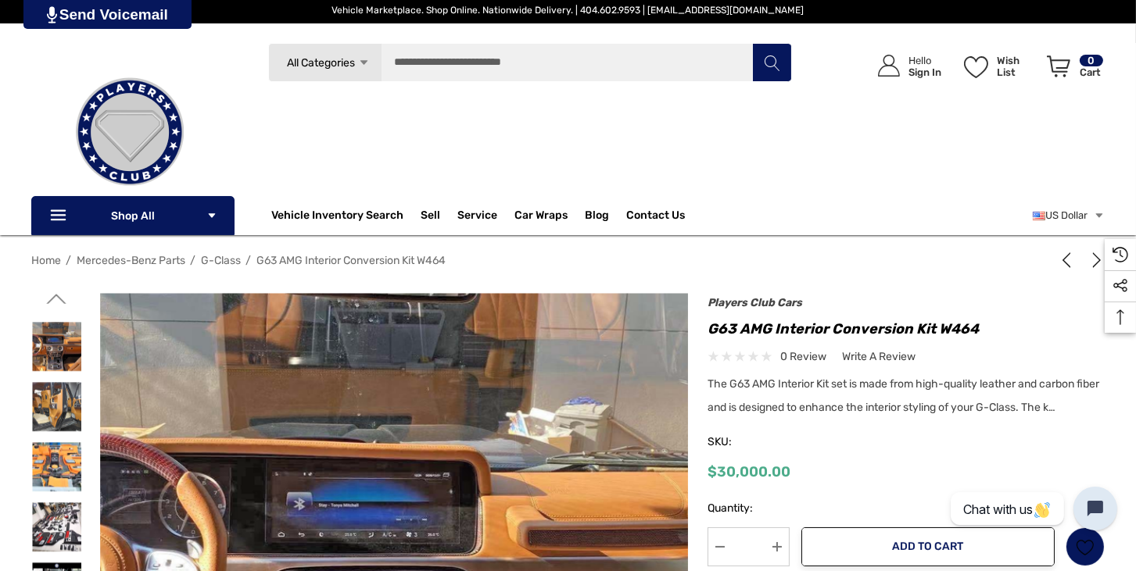
scroll to position [0, 0]
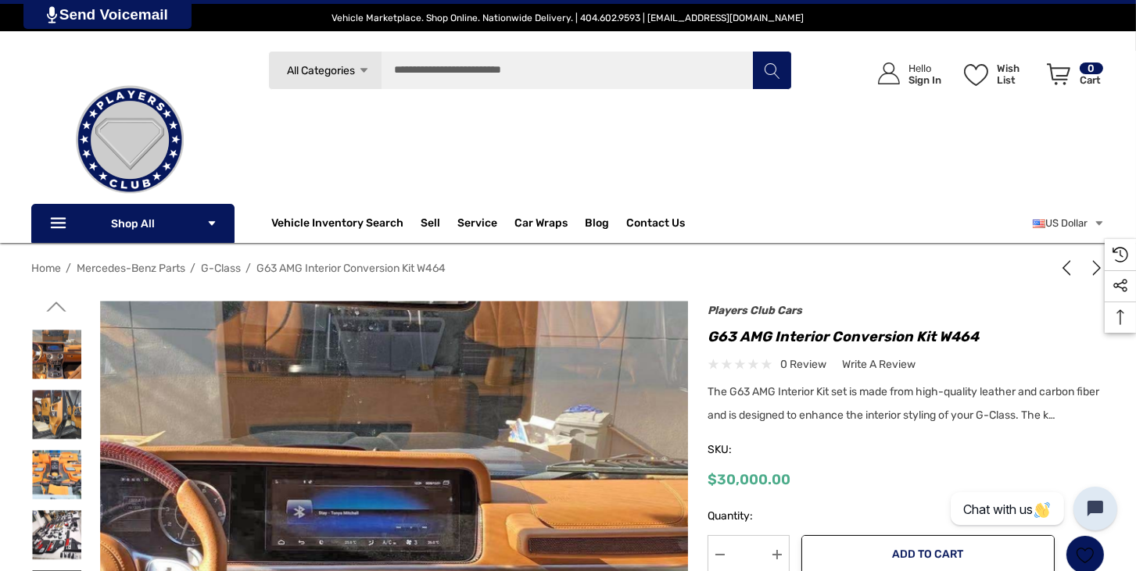
click at [57, 302] on use "Go to slide 8 of 9" at bounding box center [57, 307] width 20 height 10
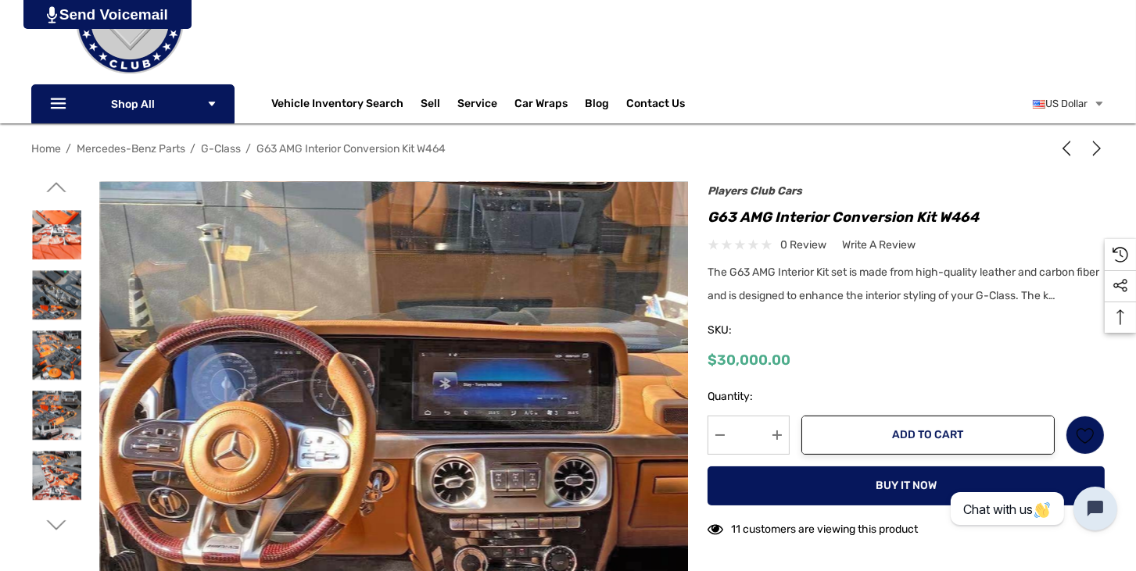
scroll to position [134, 0]
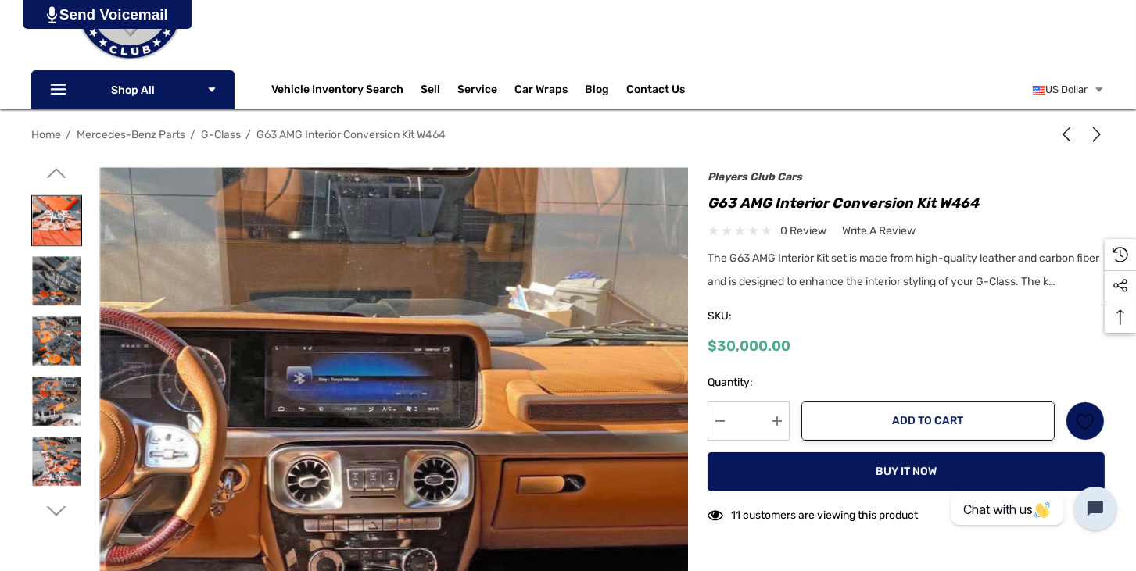
click at [60, 238] on img at bounding box center [56, 220] width 49 height 49
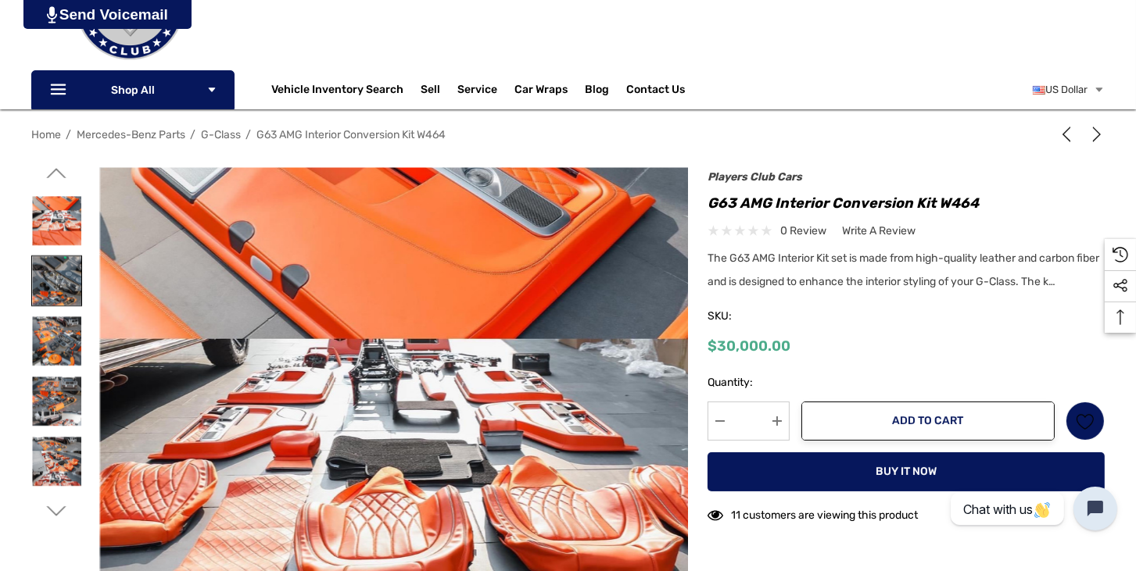
click at [56, 270] on img at bounding box center [56, 280] width 49 height 49
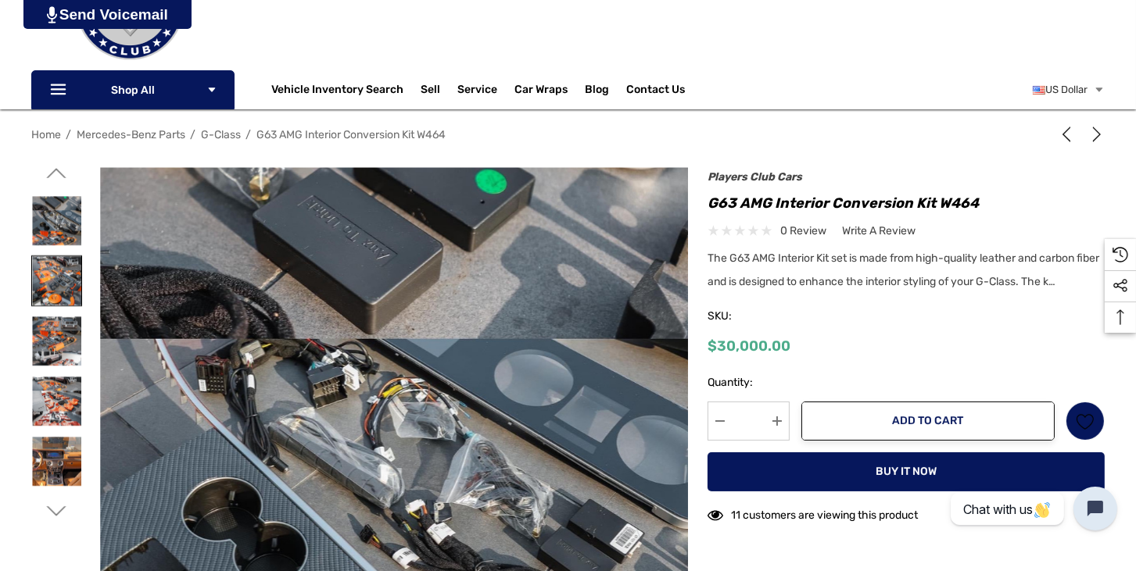
click at [54, 301] on img at bounding box center [56, 280] width 49 height 49
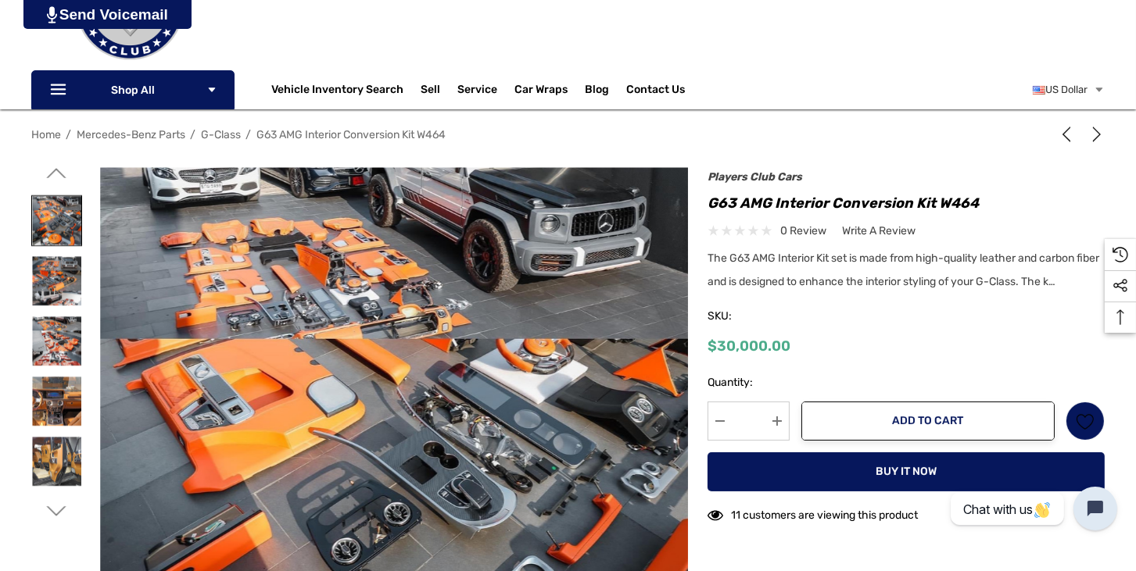
click at [54, 301] on img at bounding box center [56, 280] width 49 height 49
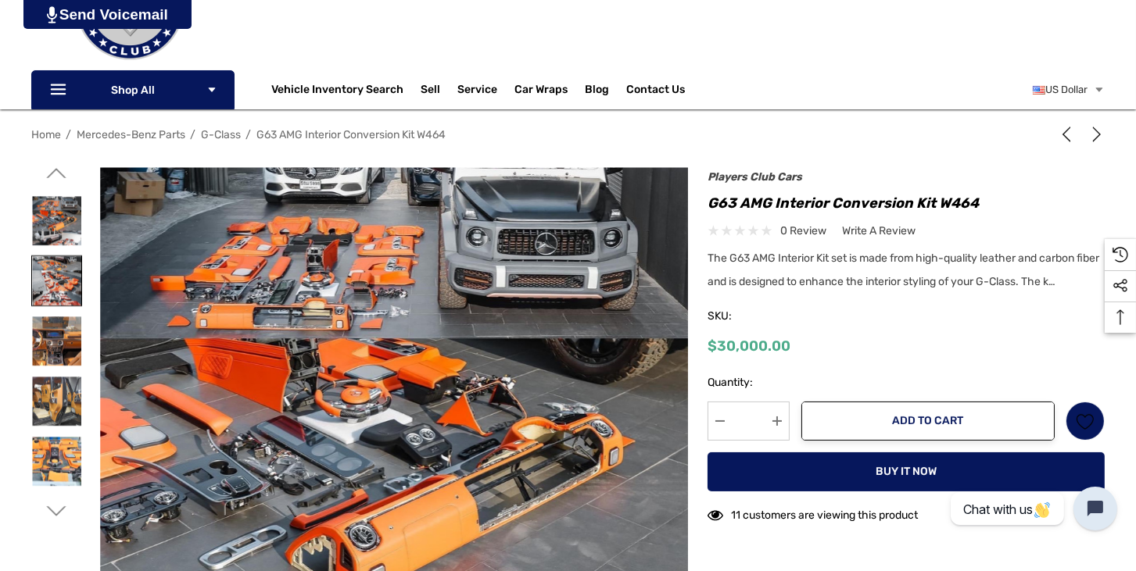
click at [51, 307] on div at bounding box center [56, 281] width 51 height 60
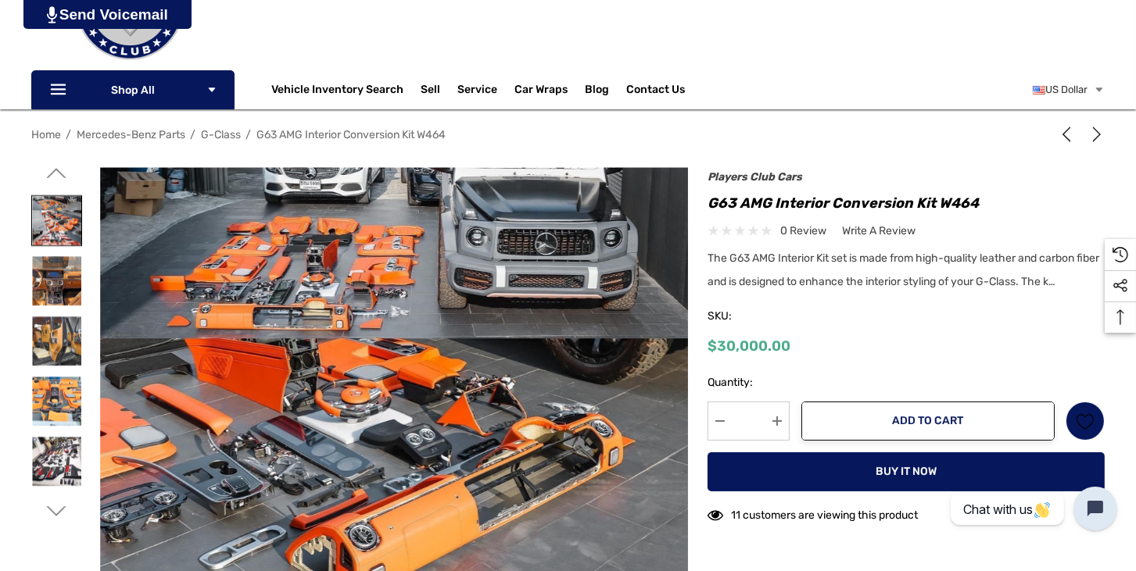
click at [51, 307] on div at bounding box center [56, 281] width 51 height 60
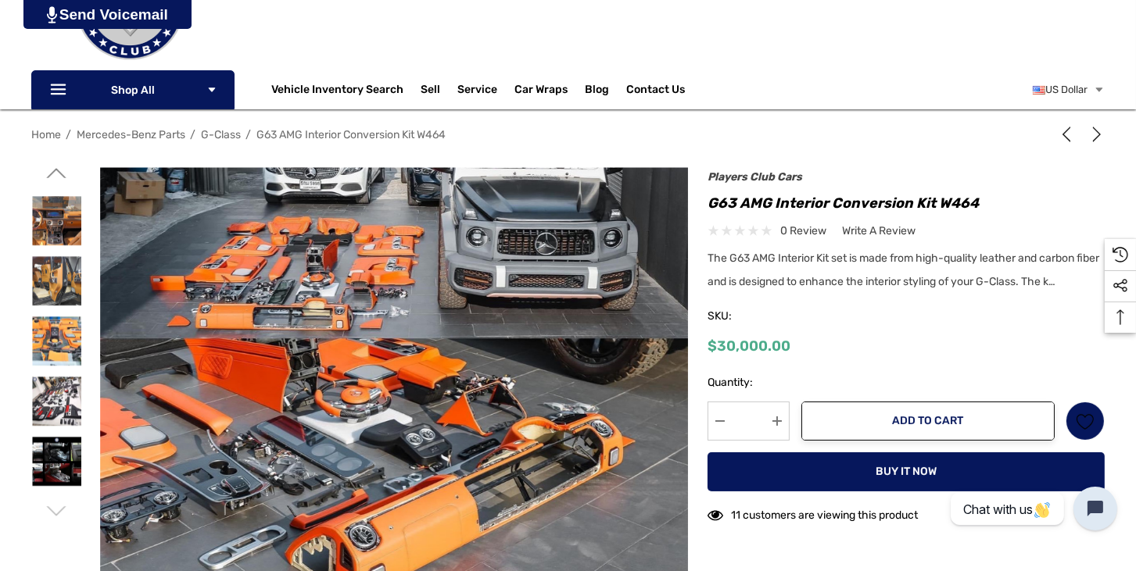
click at [51, 307] on div at bounding box center [56, 281] width 51 height 60
click at [49, 321] on img at bounding box center [56, 341] width 49 height 49
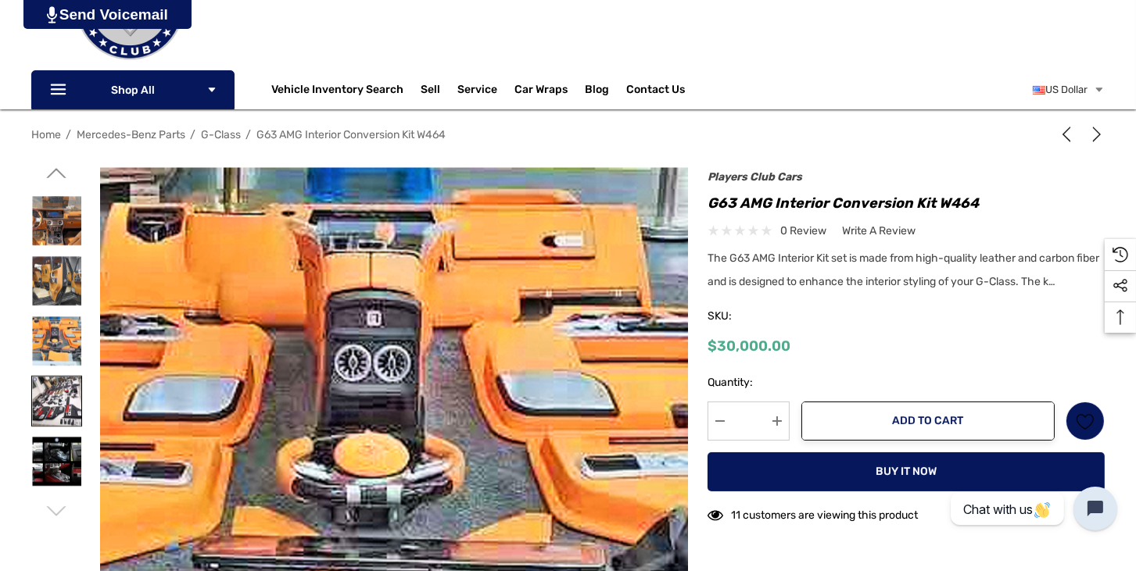
click at [56, 378] on img at bounding box center [56, 401] width 49 height 49
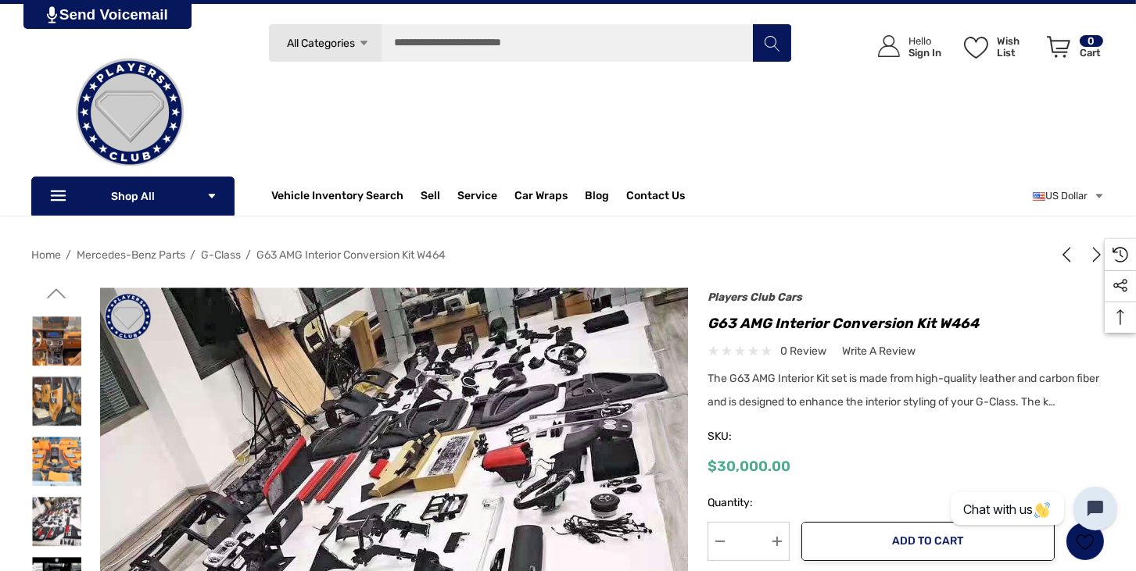
scroll to position [0, 0]
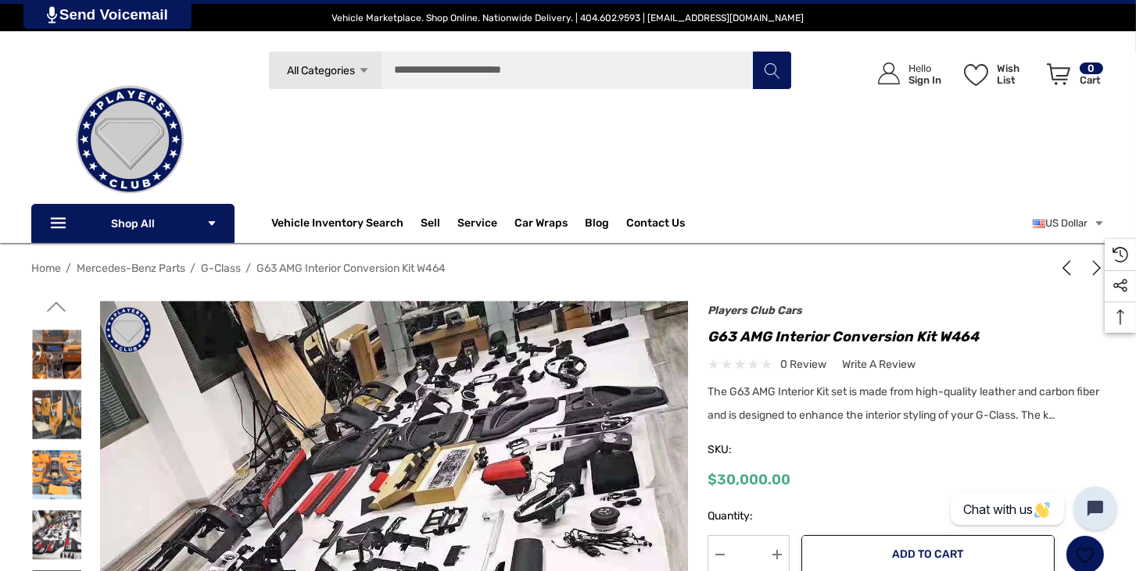
click at [55, 314] on icon "Go to slide 8 of 9" at bounding box center [57, 307] width 20 height 20
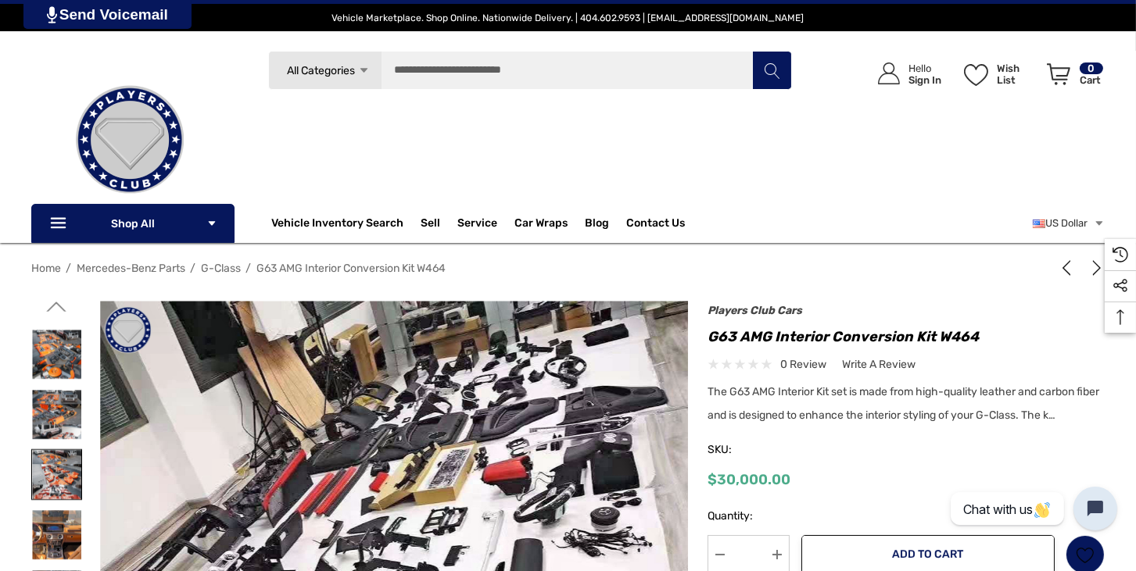
click at [45, 499] on img at bounding box center [56, 474] width 49 height 49
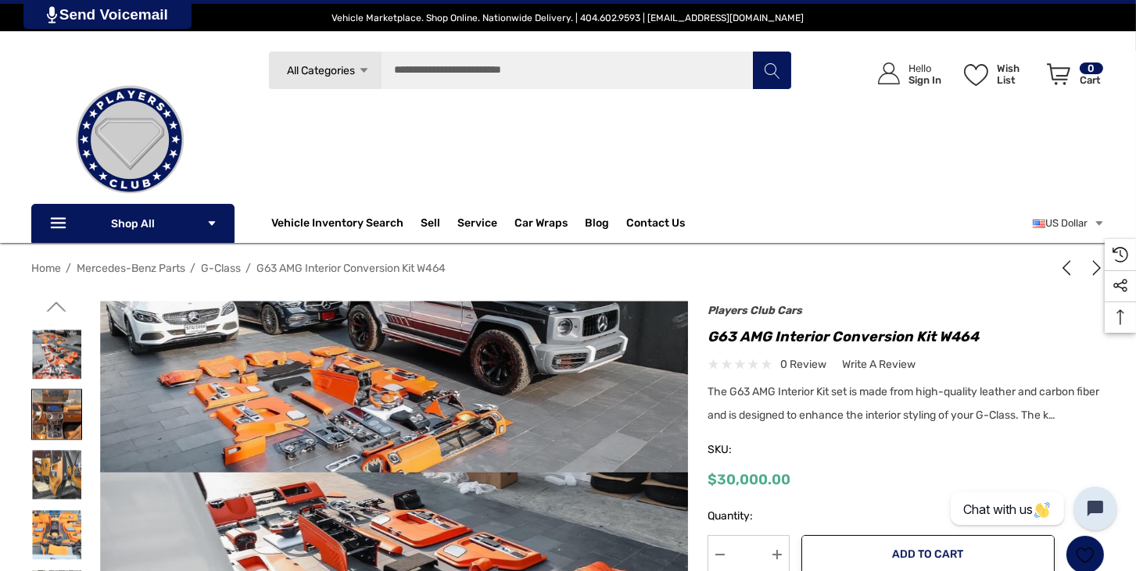
click at [36, 407] on img at bounding box center [56, 414] width 49 height 49
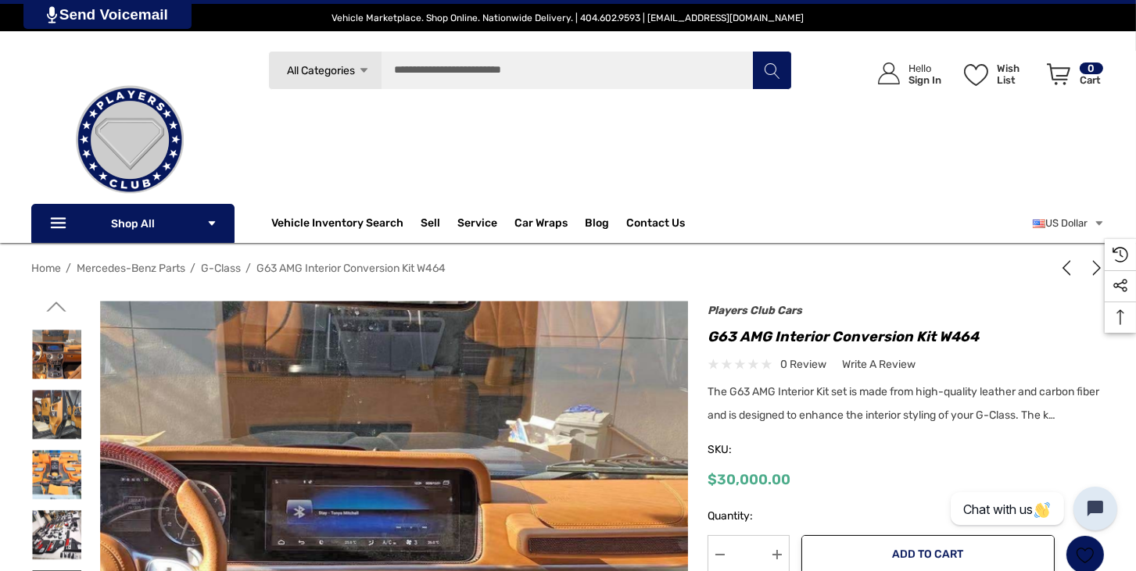
click at [55, 305] on icon "Go to slide 8 of 9" at bounding box center [57, 307] width 20 height 20
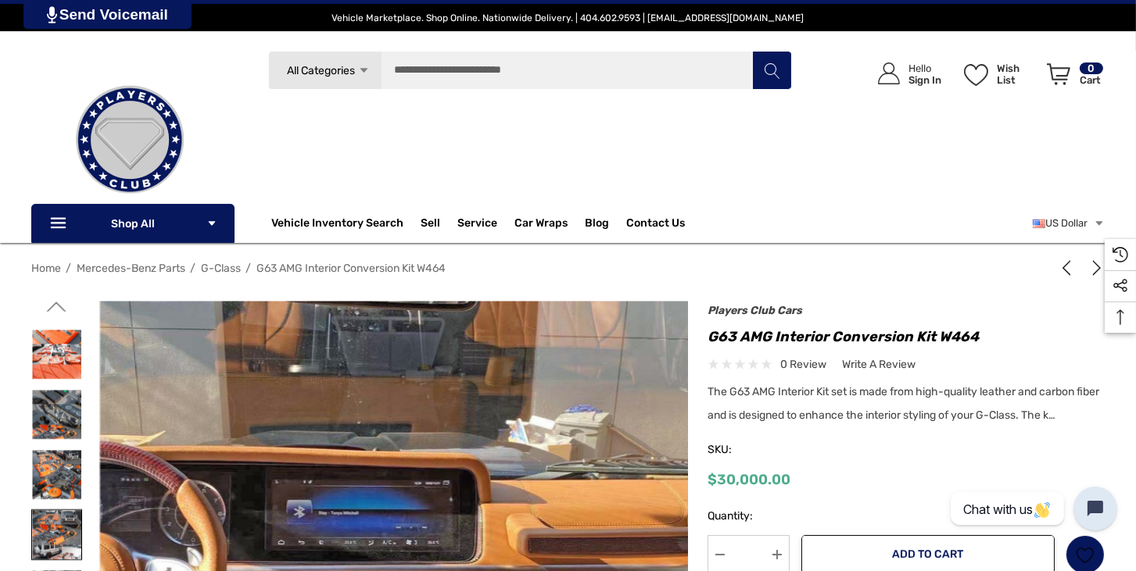
click at [63, 520] on img at bounding box center [56, 534] width 49 height 49
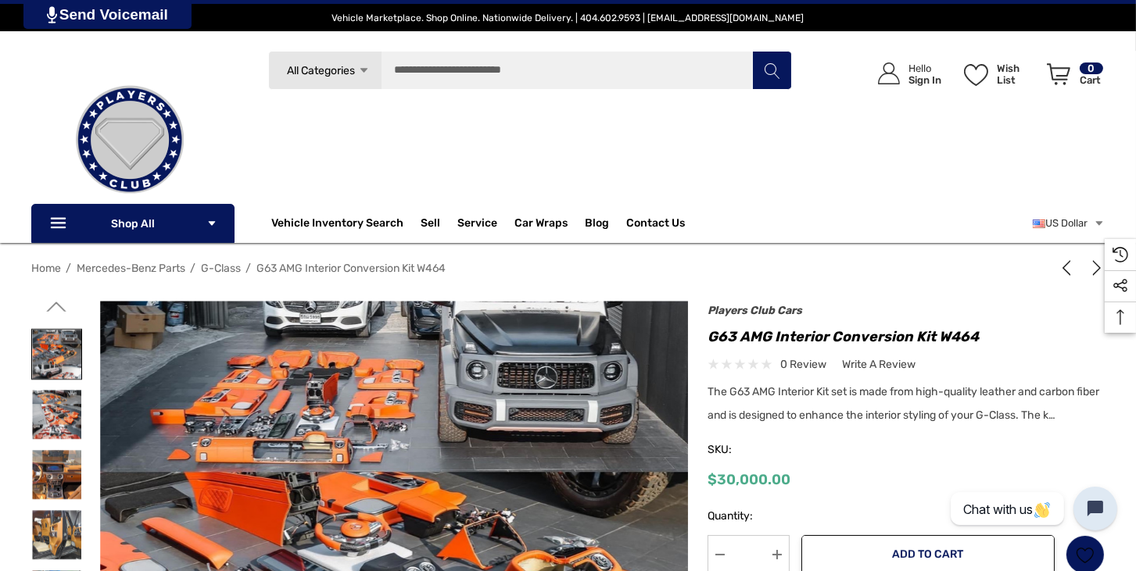
click at [48, 363] on img at bounding box center [56, 354] width 49 height 49
click at [50, 356] on img at bounding box center [56, 354] width 49 height 49
click at [57, 306] on icon "Go to slide 8 of 9" at bounding box center [57, 307] width 20 height 20
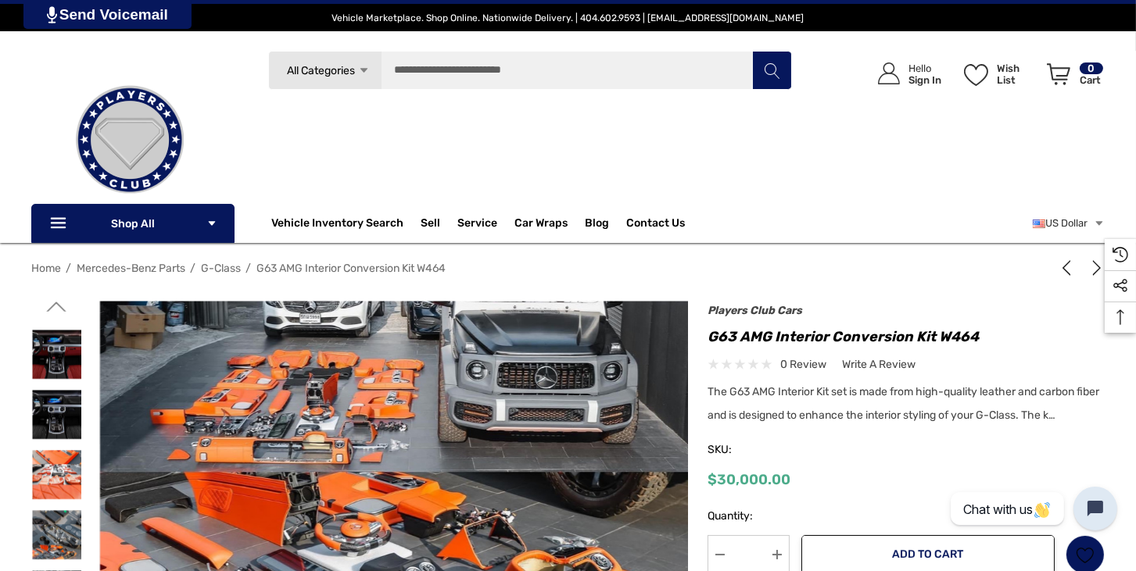
drag, startPoint x: 60, startPoint y: 433, endPoint x: 62, endPoint y: 442, distance: 8.7
click at [60, 433] on img at bounding box center [56, 414] width 49 height 49
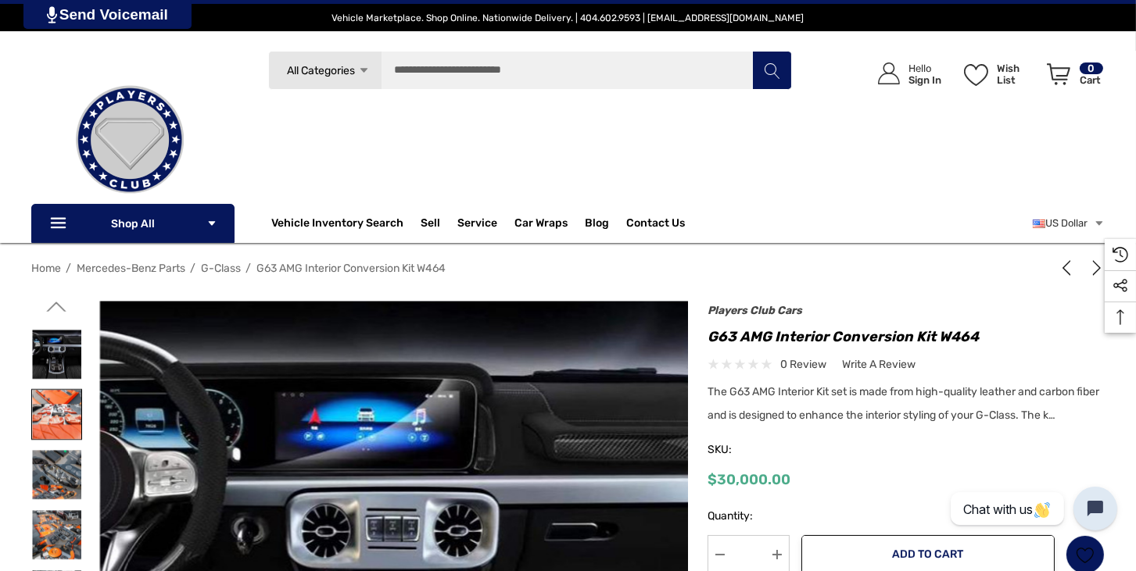
click at [64, 422] on img at bounding box center [56, 414] width 49 height 49
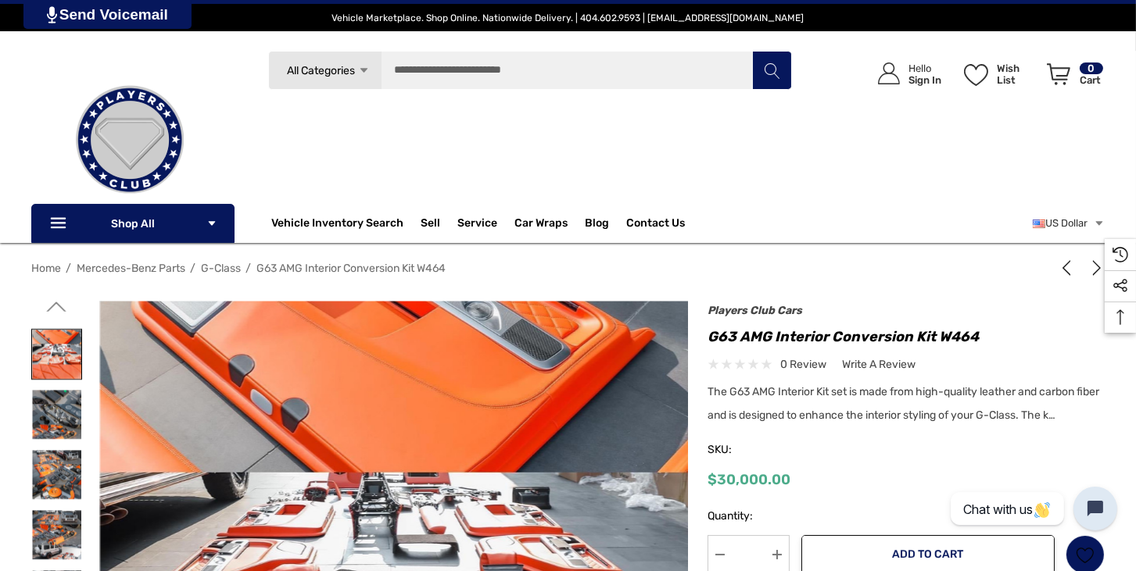
click at [64, 422] on img at bounding box center [56, 414] width 49 height 49
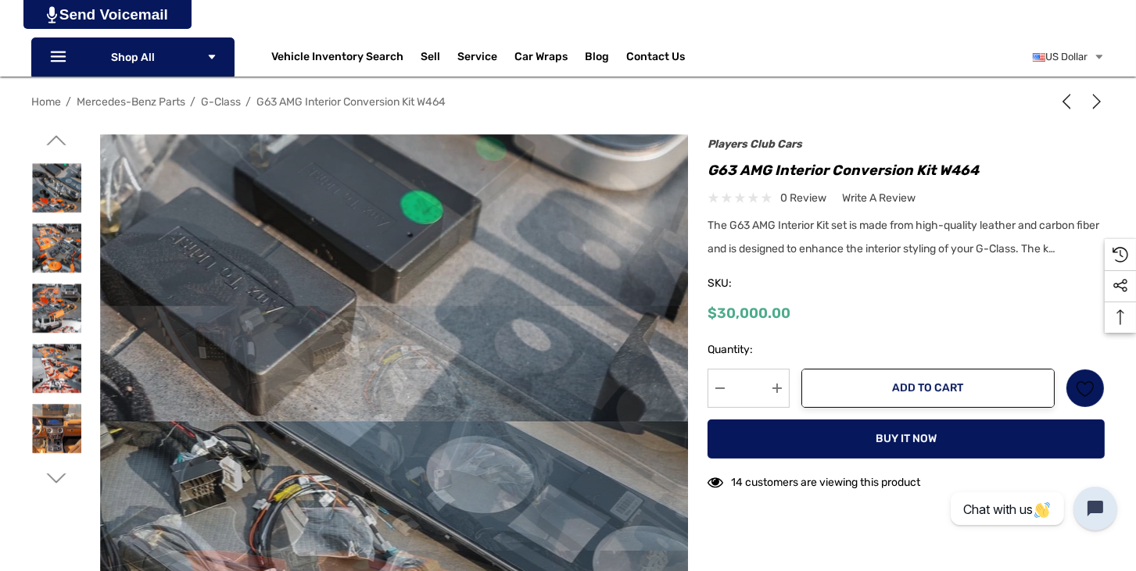
scroll to position [178, 0]
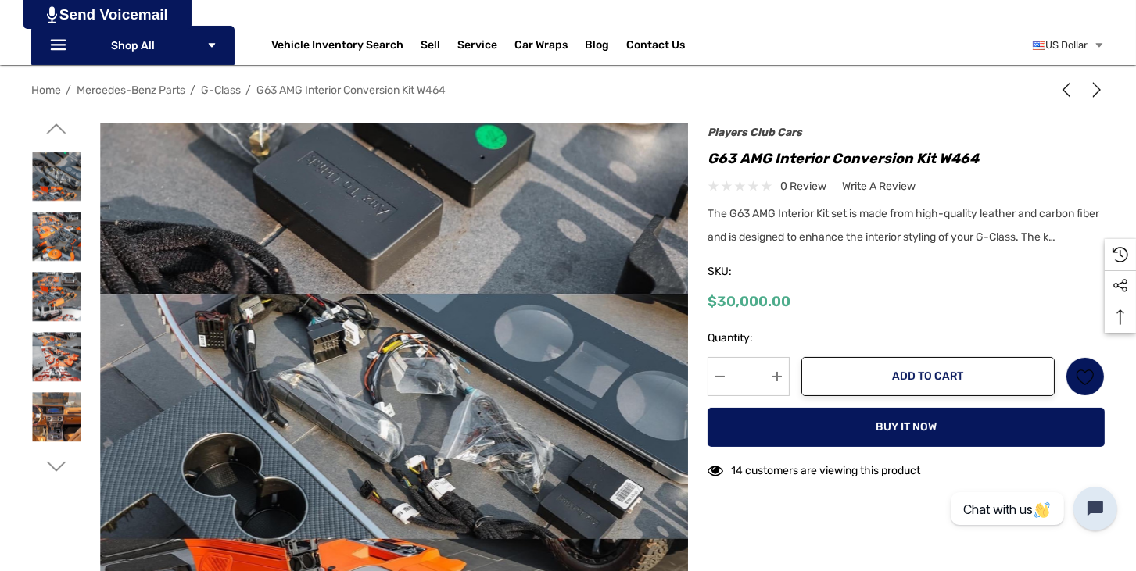
click at [708, 302] on span "$30,000.00" at bounding box center [748, 301] width 83 height 17
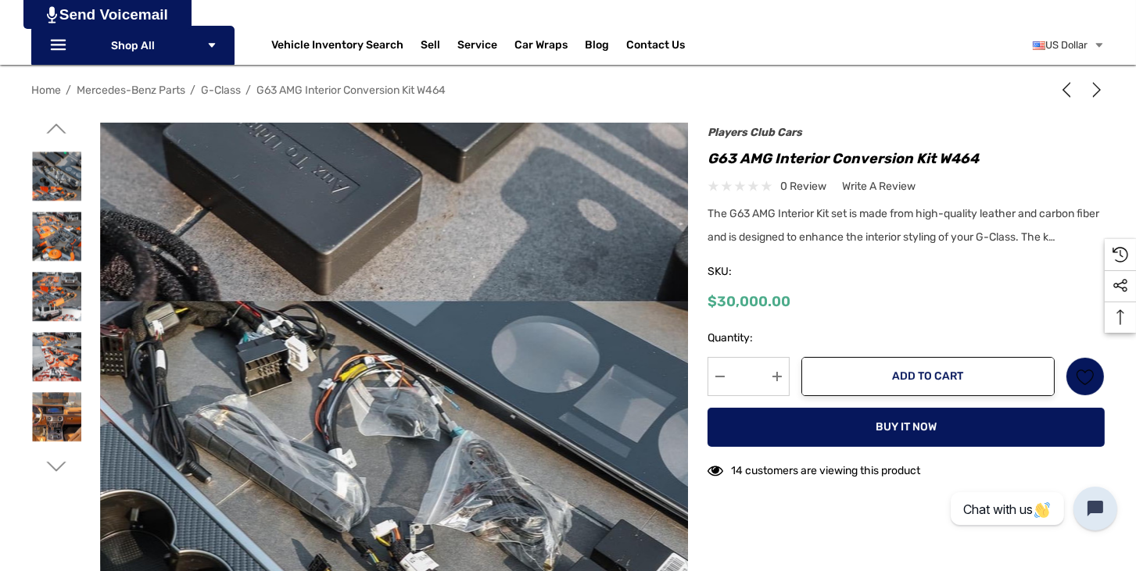
click at [500, 343] on img at bounding box center [355, 468] width 801 height 1001
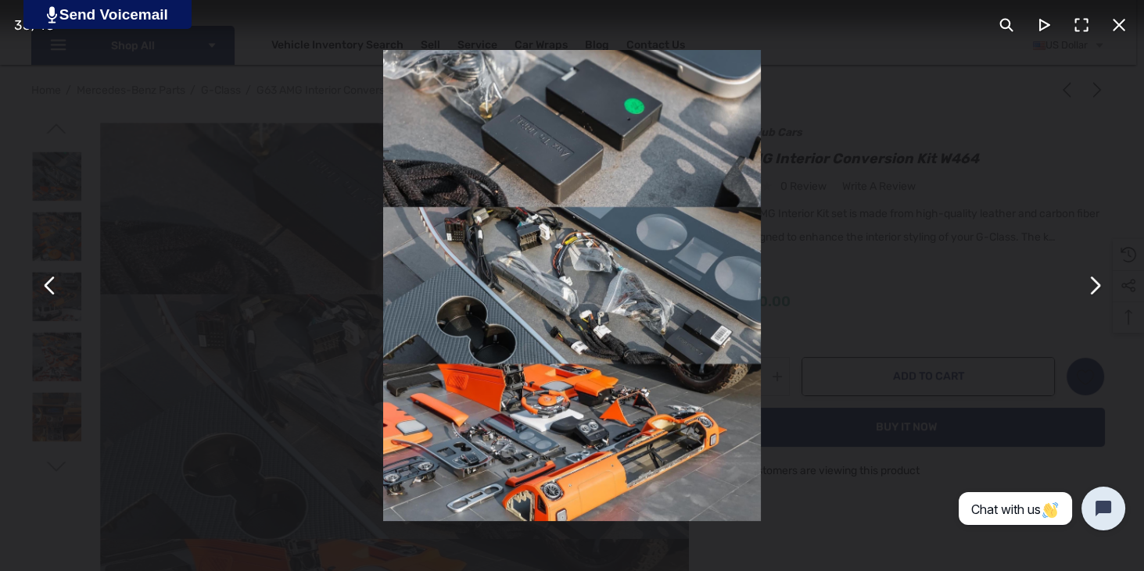
click at [63, 299] on div "You can close this modal content with the ESC key" at bounding box center [572, 285] width 1144 height 571
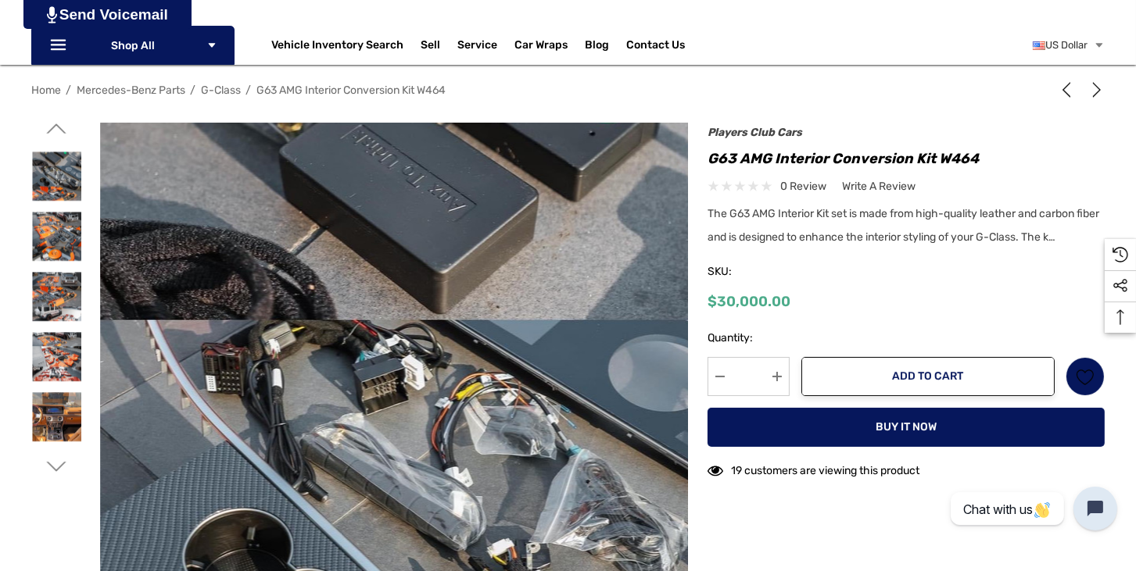
click at [427, 344] on img at bounding box center [471, 487] width 801 height 1001
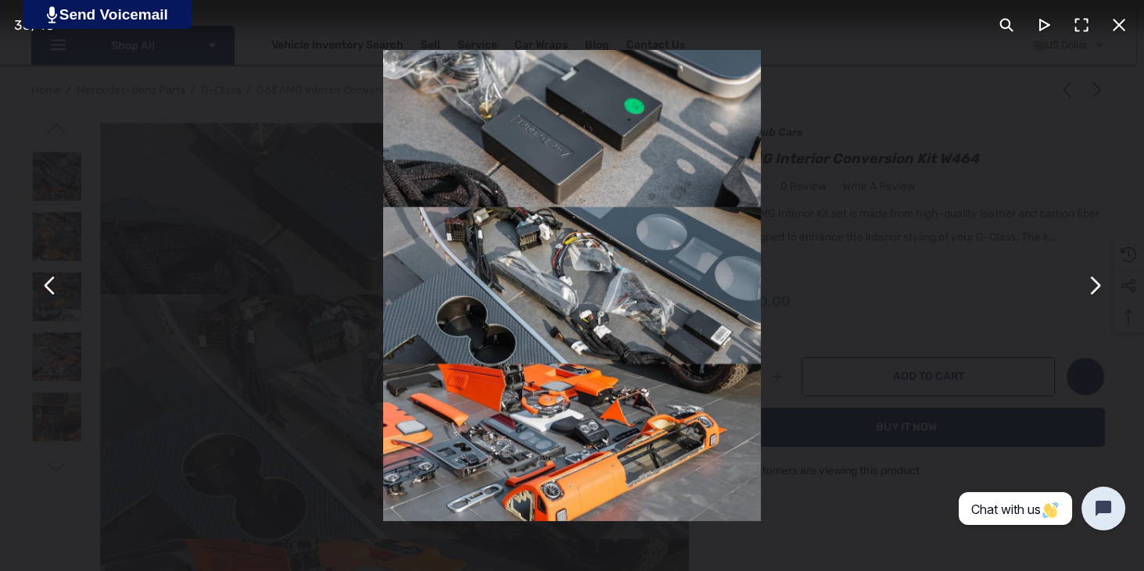
click at [54, 292] on button "You can close this modal content with the ESC key" at bounding box center [50, 286] width 38 height 38
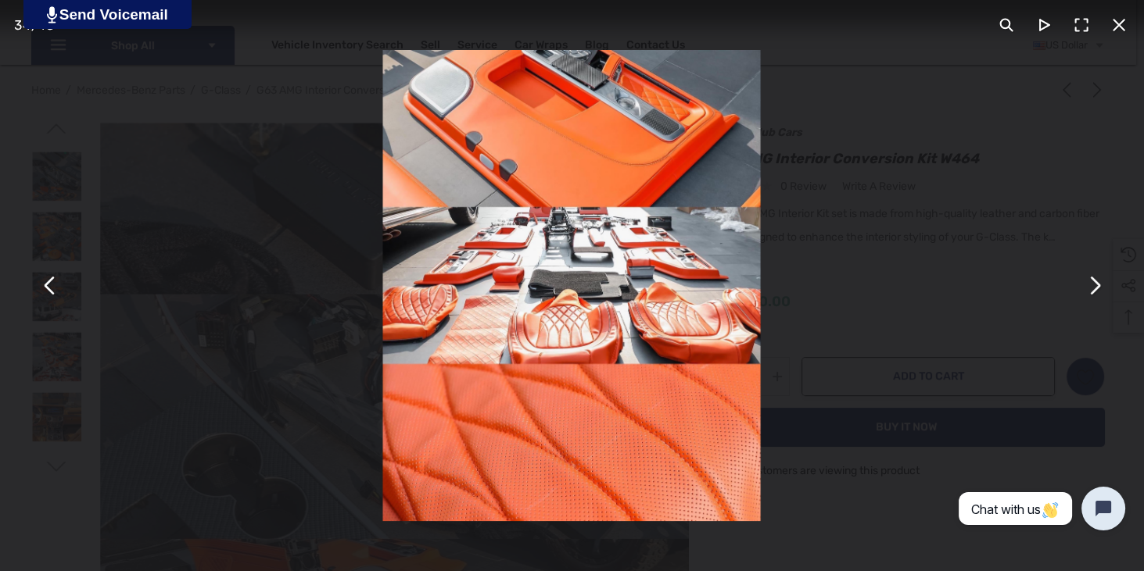
click at [54, 292] on button "You can close this modal content with the ESC key" at bounding box center [50, 286] width 38 height 38
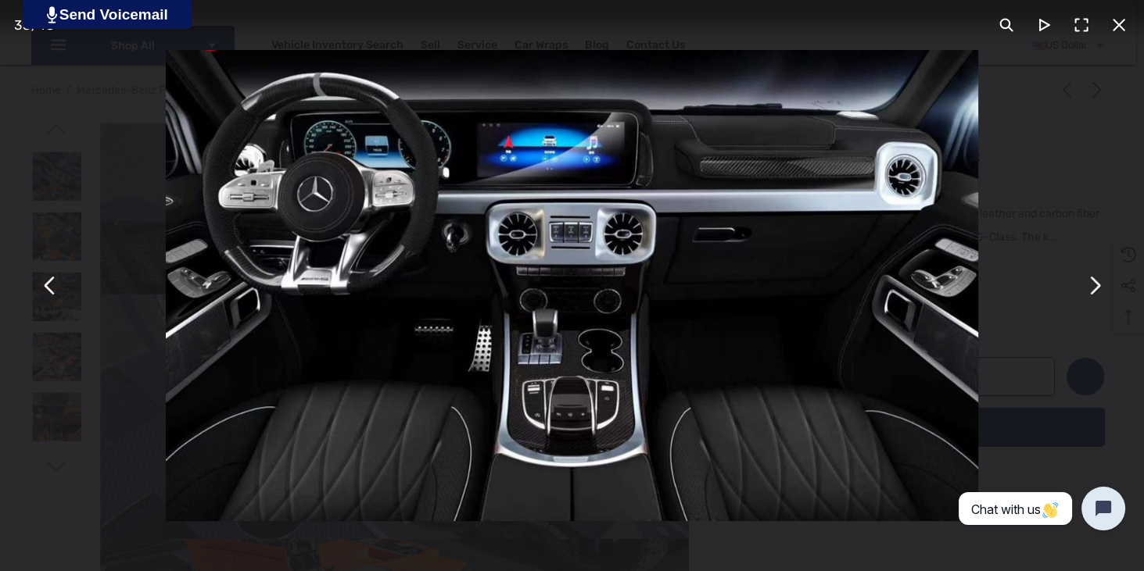
click at [54, 292] on button "You can close this modal content with the ESC key" at bounding box center [50, 286] width 38 height 38
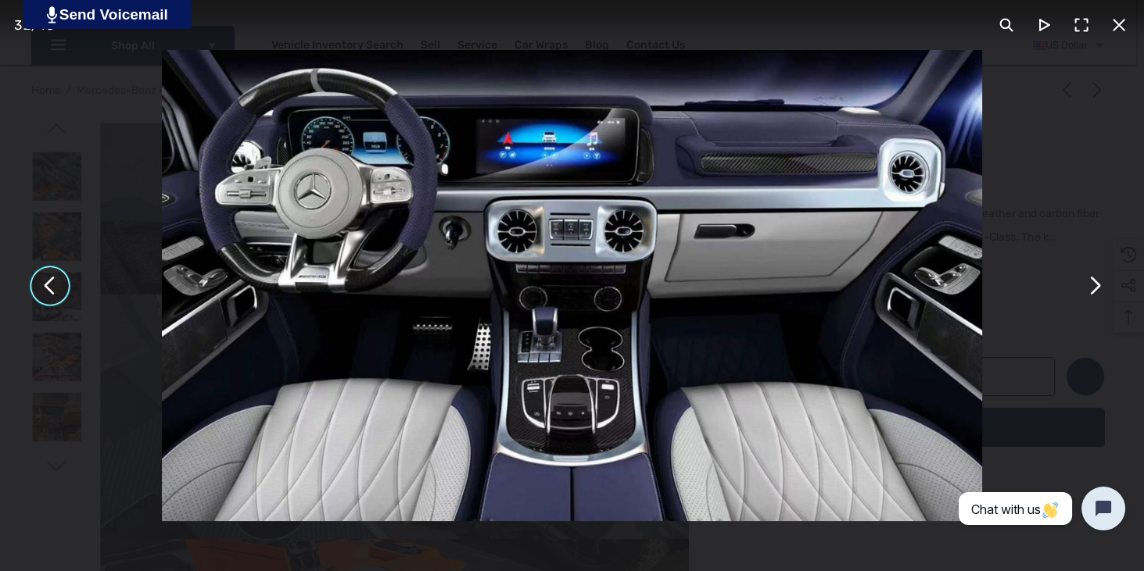
click at [48, 298] on button "You can close this modal content with the ESC key" at bounding box center [50, 286] width 38 height 38
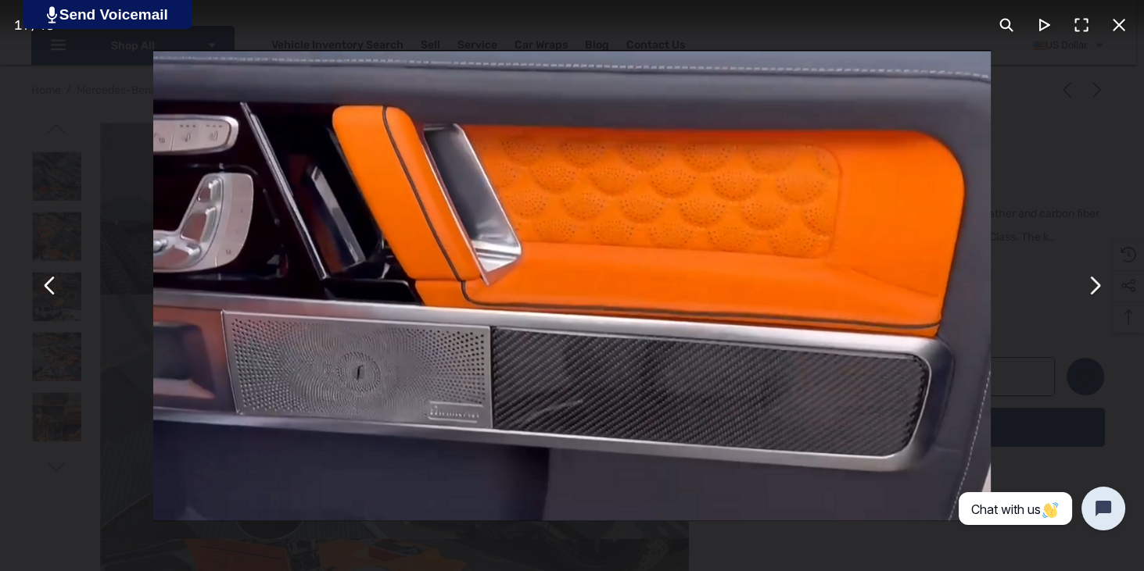
click at [1136, 249] on div "You can close this modal content with the ESC key" at bounding box center [572, 285] width 1144 height 571
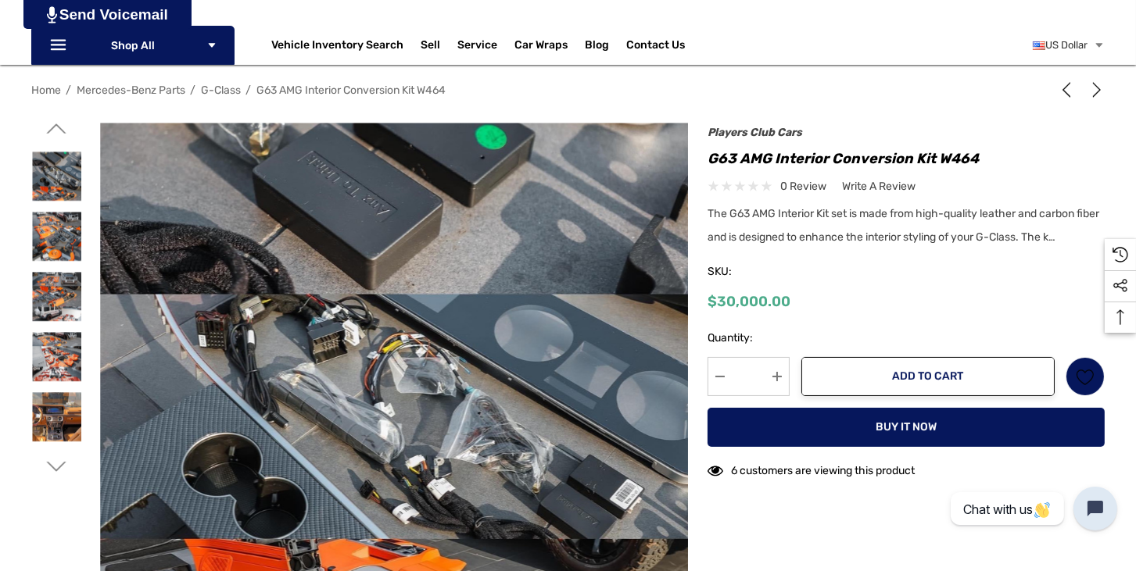
drag, startPoint x: 1008, startPoint y: 185, endPoint x: 1005, endPoint y: 164, distance: 21.3
click at [761, 152] on h1 "G63 AMG Interior Conversion Kit W464" at bounding box center [905, 158] width 397 height 25
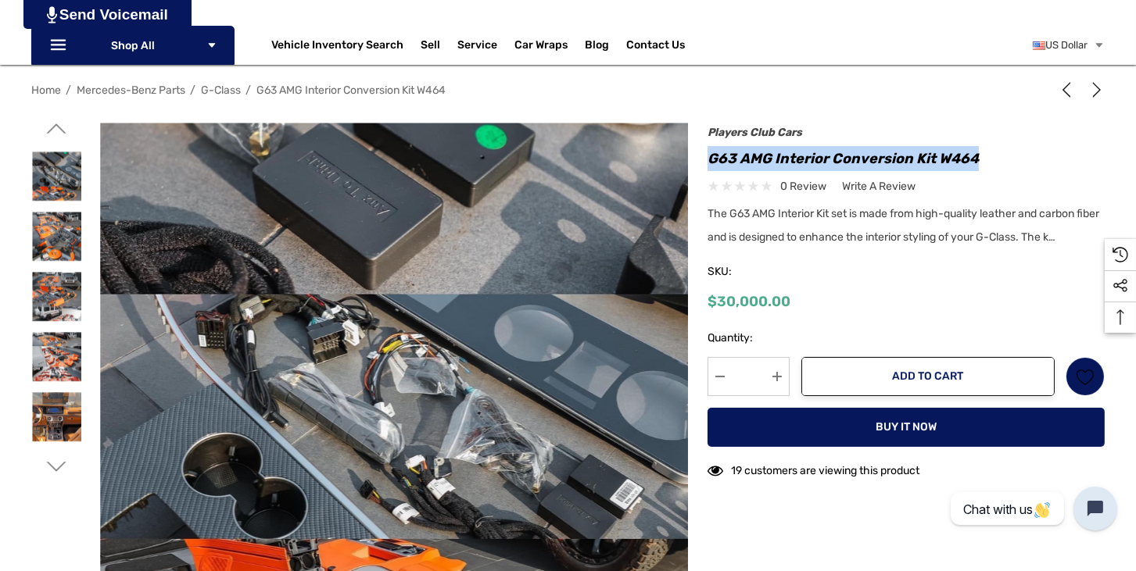
click at [761, 152] on h1 "G63 AMG Interior Conversion Kit W464" at bounding box center [905, 158] width 397 height 25
